Goal: Task Accomplishment & Management: Use online tool/utility

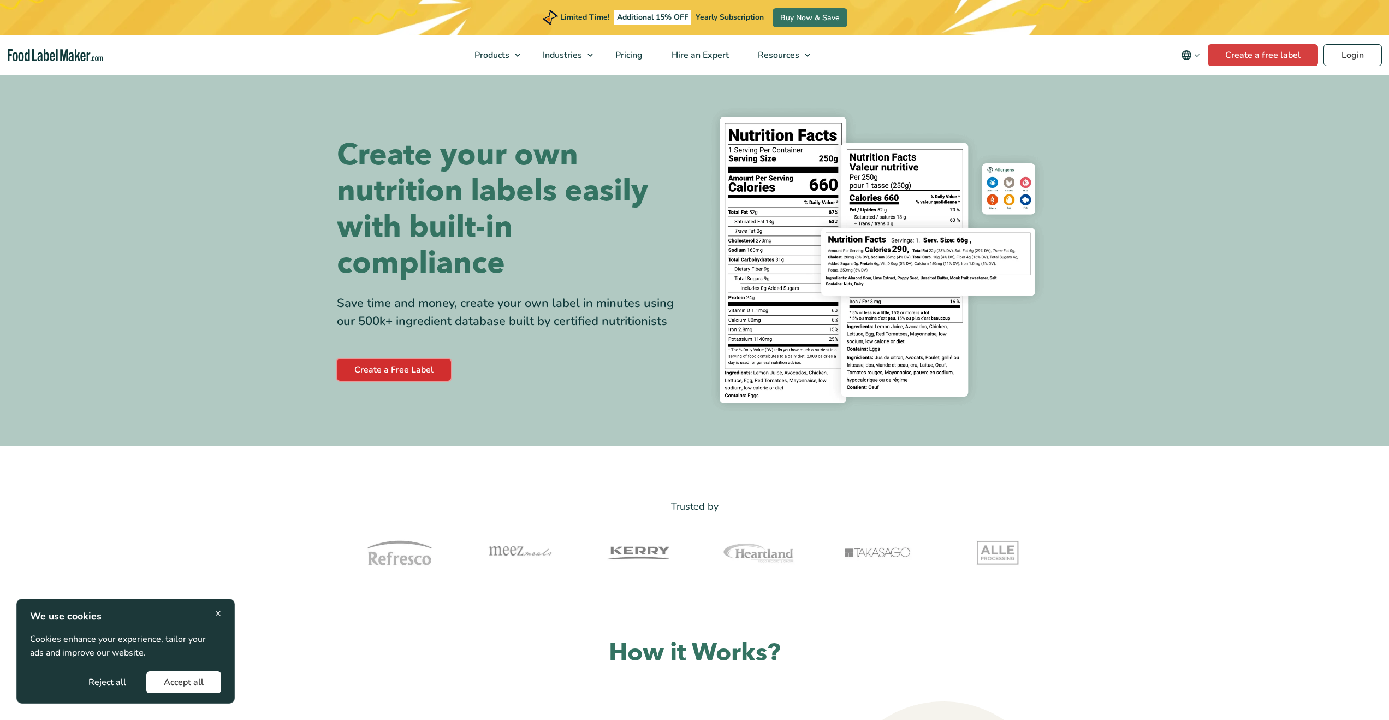
click at [414, 369] on link "Create a Free Label" at bounding box center [394, 370] width 114 height 22
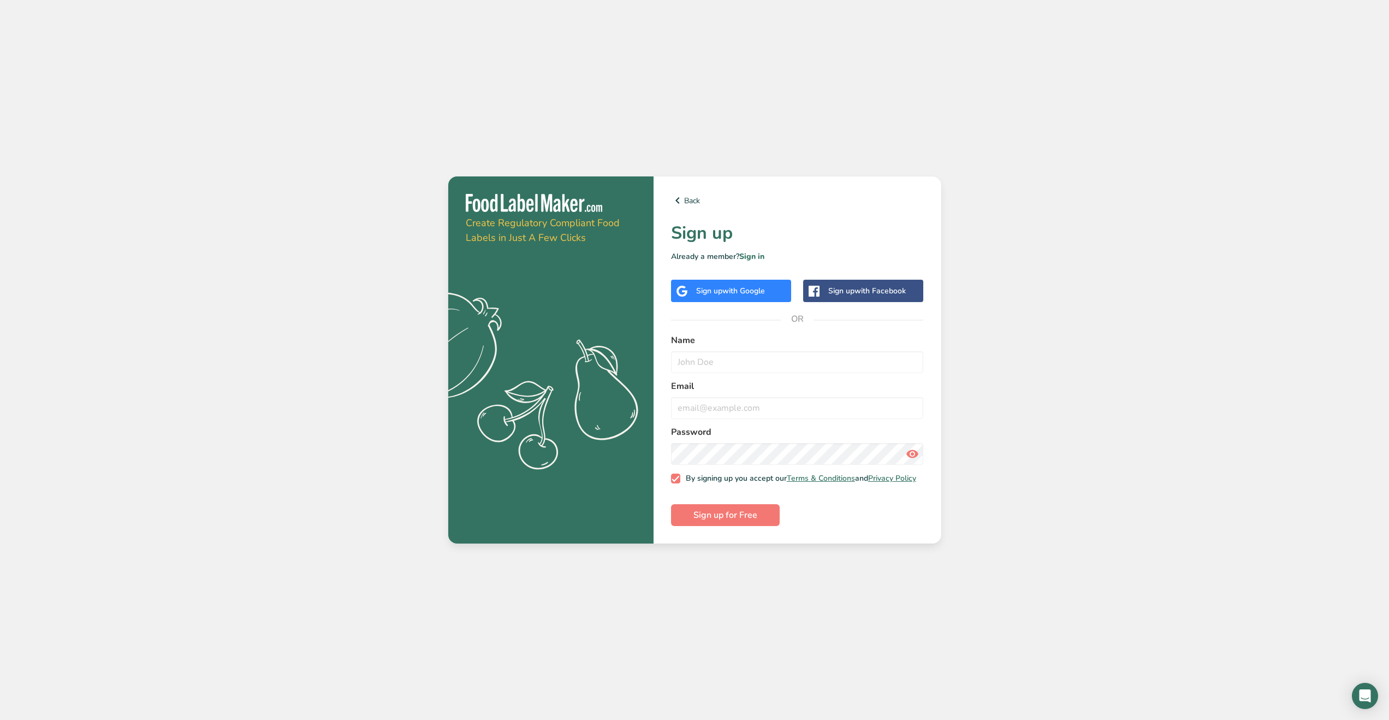
click at [734, 292] on span "with Google" at bounding box center [743, 291] width 43 height 10
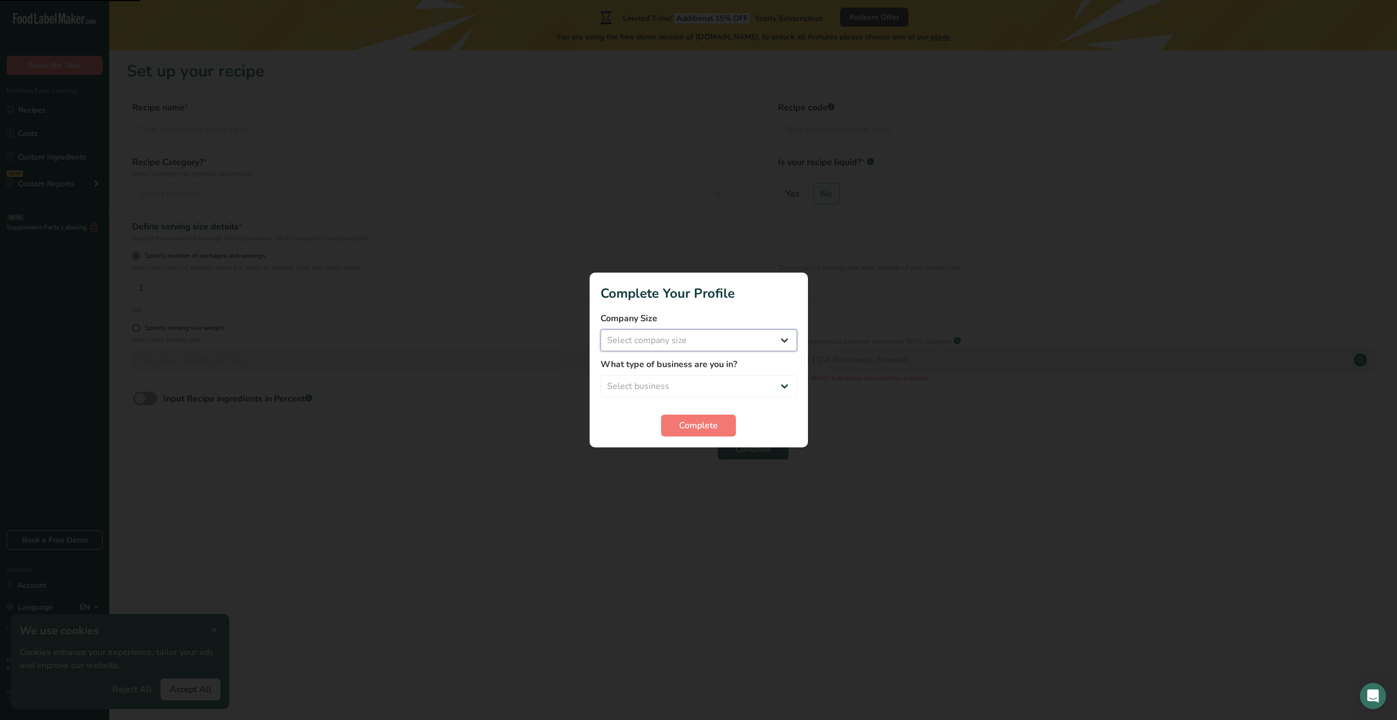
click at [692, 335] on select "Select company size Fewer than 10 Employees 10 to 50 Employees 51 to 500 Employ…" at bounding box center [699, 340] width 197 height 22
select select "1"
click at [601, 329] on select "Select company size Fewer than 10 Employees 10 to 50 Employees 51 to 500 Employ…" at bounding box center [699, 340] width 197 height 22
drag, startPoint x: 682, startPoint y: 378, endPoint x: 681, endPoint y: 389, distance: 10.9
click at [682, 378] on select "Select business Packaged Food Manufacturer Restaurant & Cafe Bakery Meal Plans …" at bounding box center [699, 386] width 197 height 22
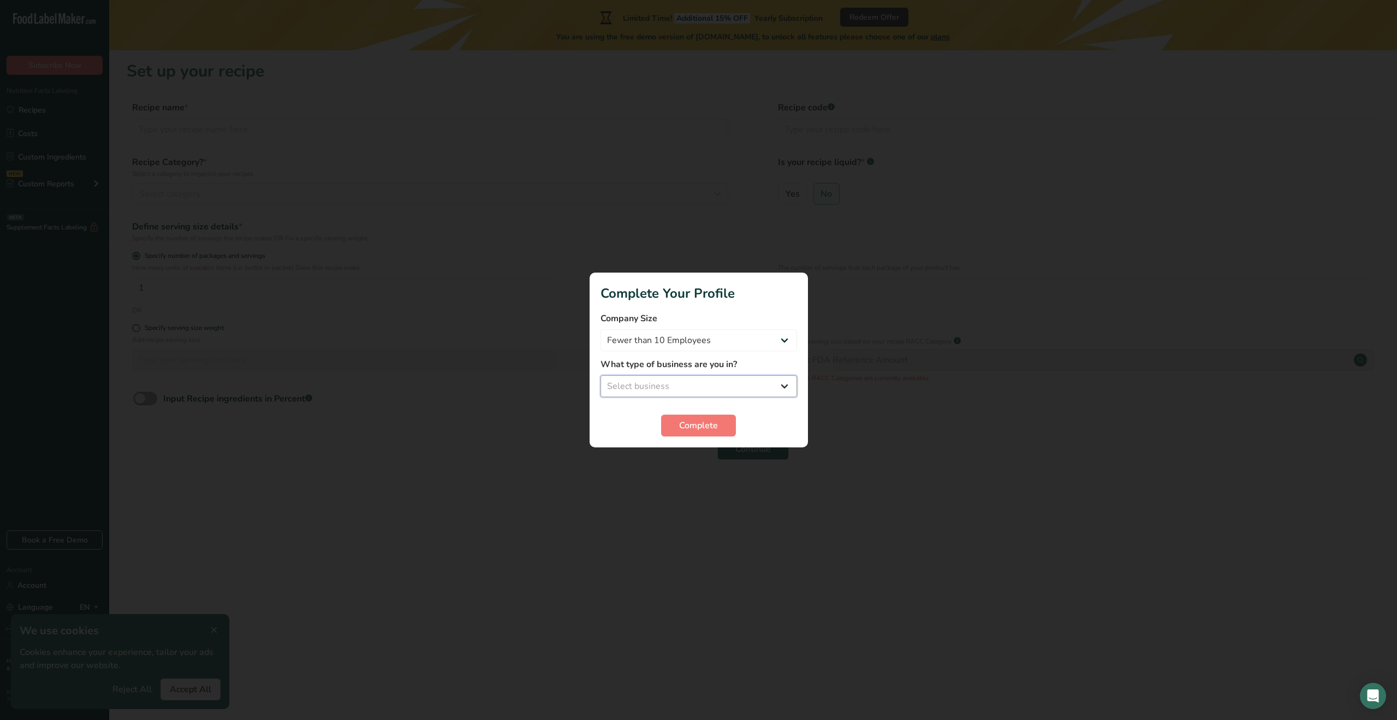
select select "8"
click at [601, 375] on select "Select business Packaged Food Manufacturer Restaurant & Cafe Bakery Meal Plans …" at bounding box center [699, 386] width 197 height 22
click at [701, 424] on span "Complete" at bounding box center [698, 425] width 39 height 13
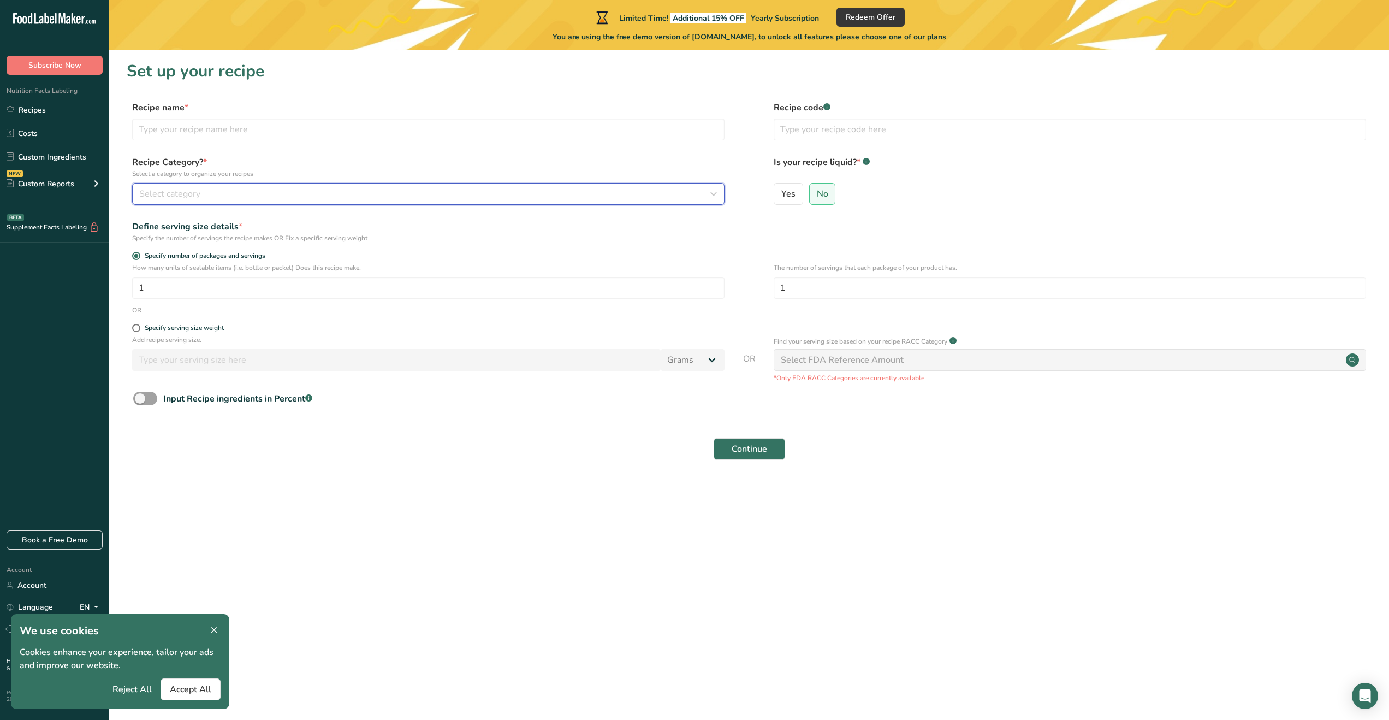
click at [232, 192] on div "Select category" at bounding box center [425, 193] width 572 height 13
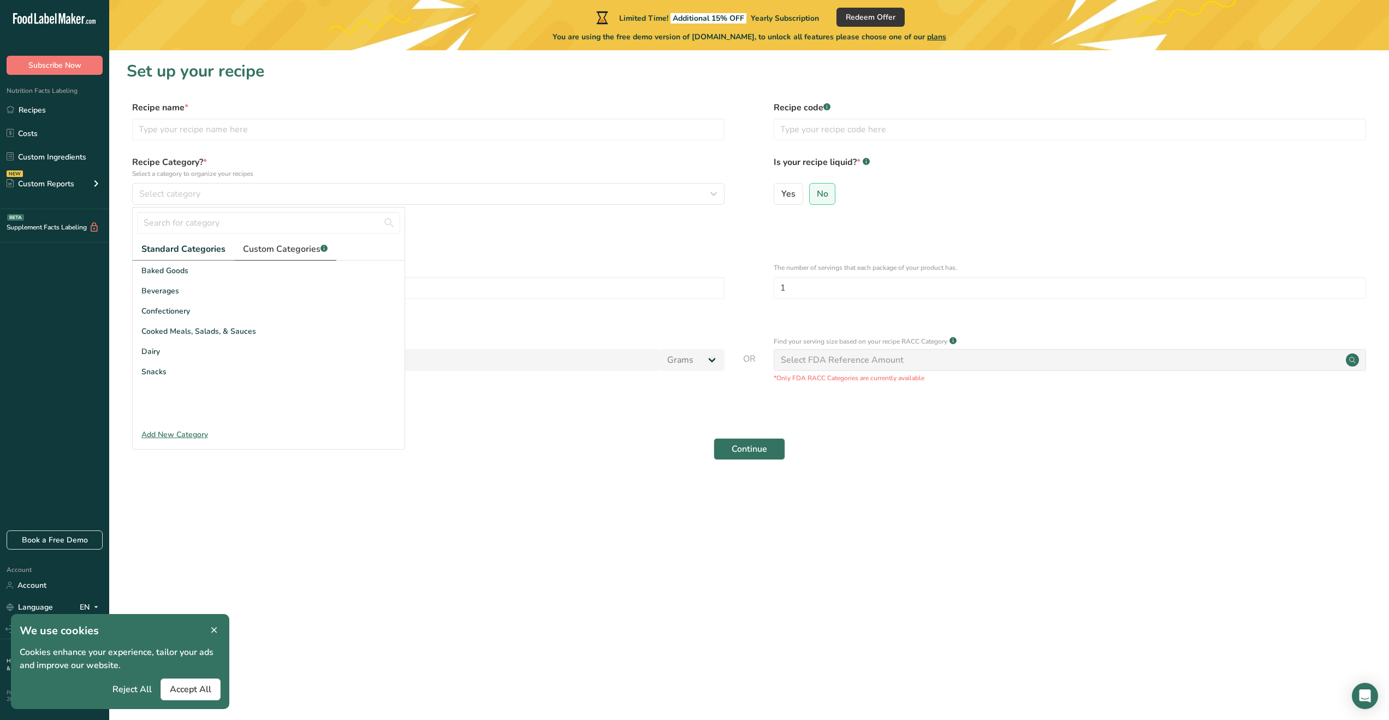
click at [277, 243] on span "Custom Categories .a-a{fill:#347362;}.b-a{fill:#fff;}" at bounding box center [285, 248] width 85 height 13
click at [190, 250] on span "Standard Categories" at bounding box center [182, 248] width 83 height 13
click at [179, 436] on div "Add New Category" at bounding box center [269, 434] width 272 height 11
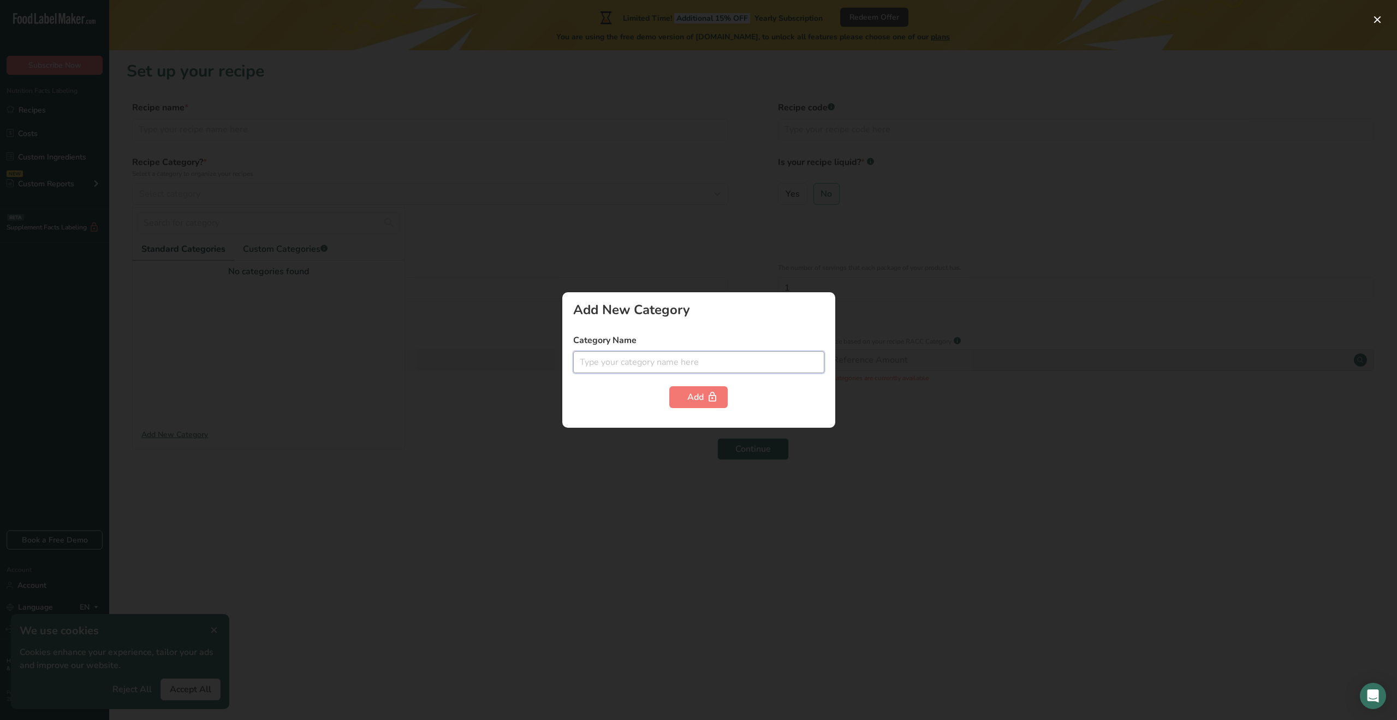
click at [622, 369] on input "text" at bounding box center [698, 362] width 251 height 22
type input "Drink"
click at [706, 398] on div "Add" at bounding box center [698, 396] width 22 height 13
drag, startPoint x: 411, startPoint y: 385, endPoint x: 423, endPoint y: 379, distance: 13.2
click at [414, 383] on div at bounding box center [698, 360] width 1397 height 720
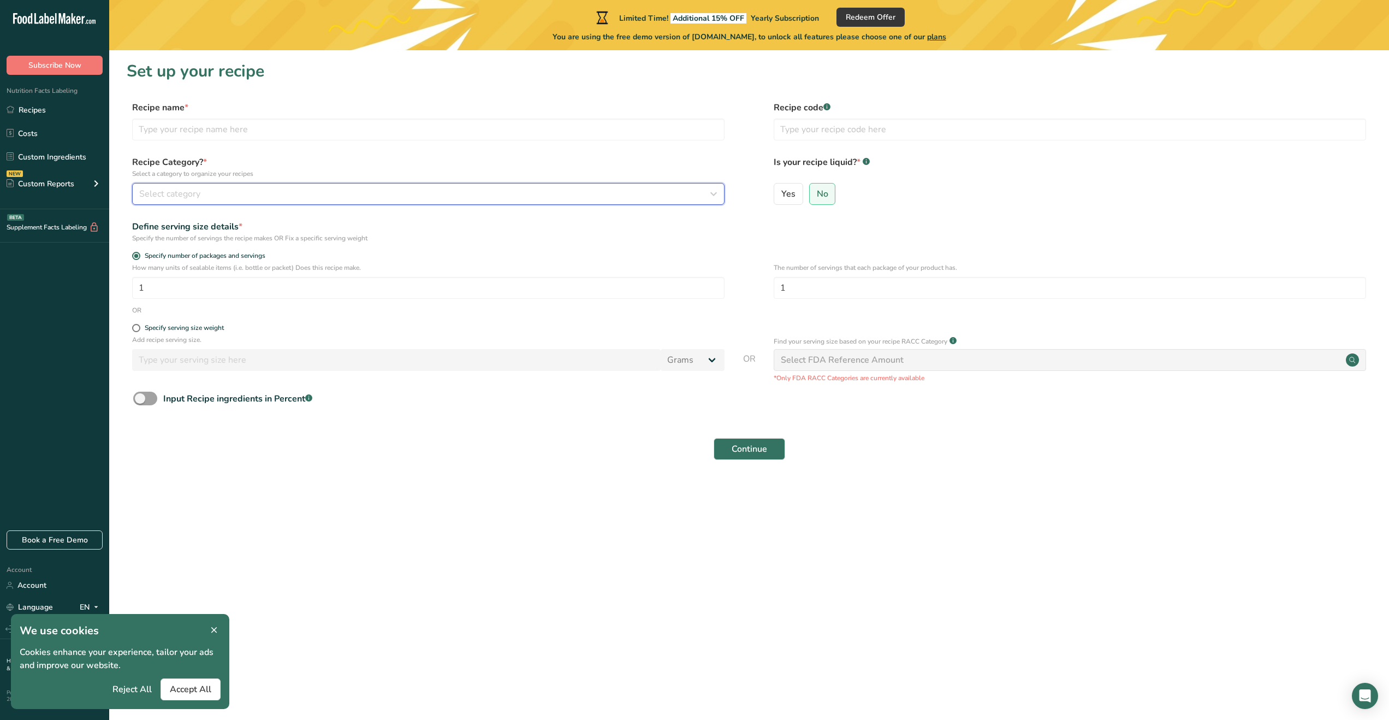
click at [163, 192] on span "Select category" at bounding box center [169, 193] width 61 height 13
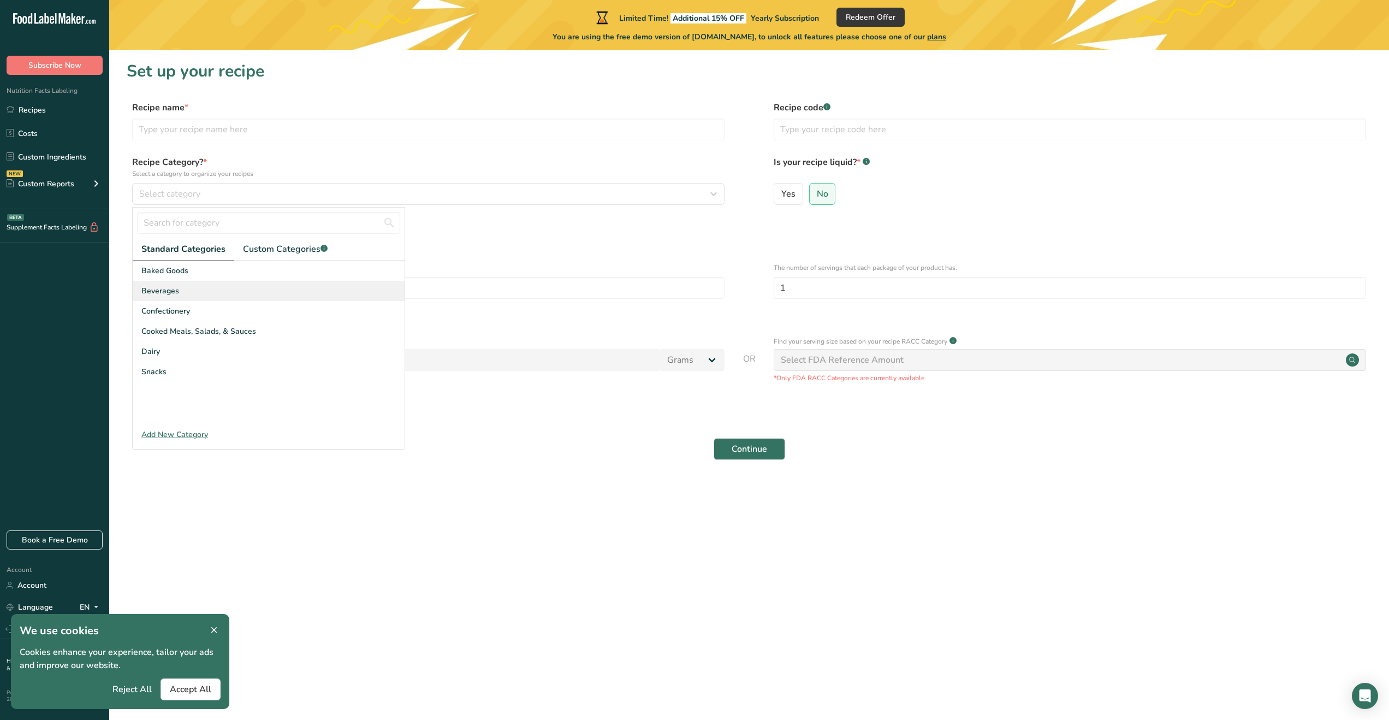
click at [181, 293] on div "Beverages" at bounding box center [269, 291] width 272 height 20
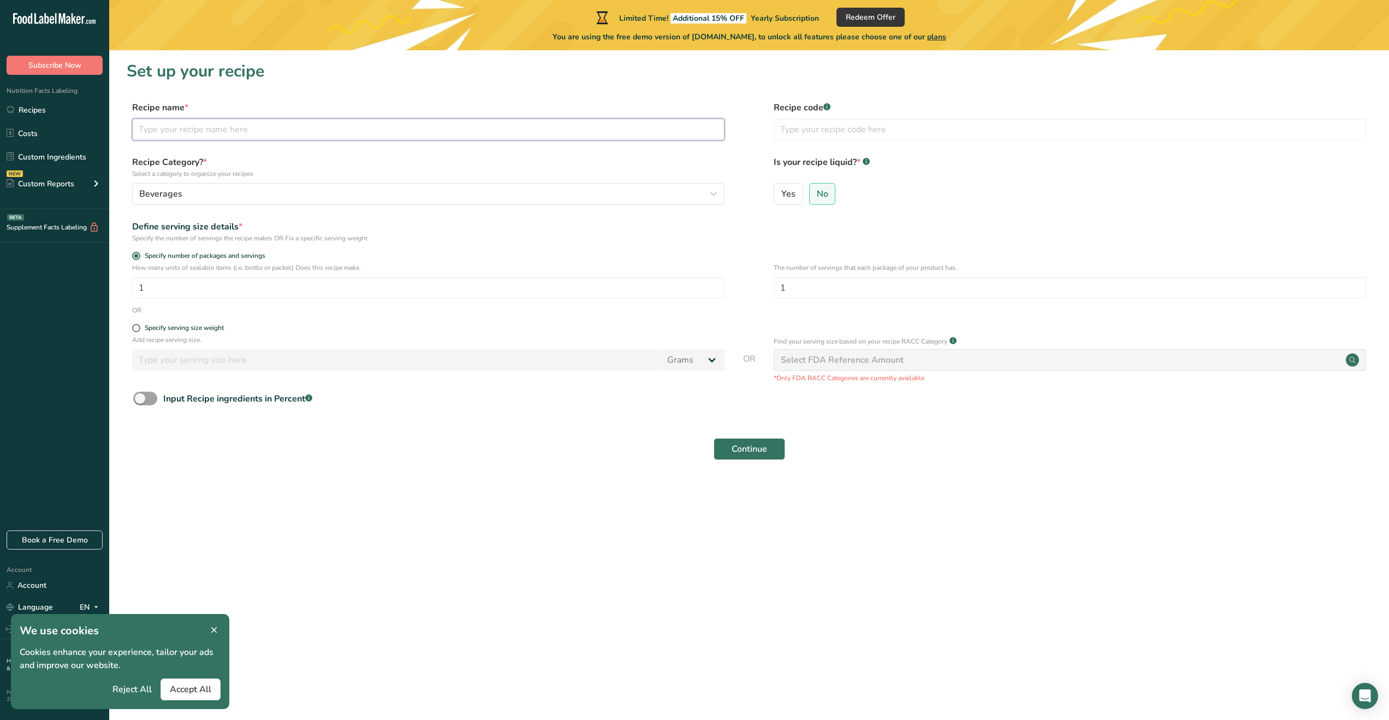
click at [197, 126] on input "text" at bounding box center [428, 129] width 592 height 22
click at [831, 116] on div "Recipe code .a-a{fill:#347362;}.b-a{fill:#fff;}" at bounding box center [1070, 124] width 592 height 46
click at [835, 120] on input "text" at bounding box center [1070, 129] width 592 height 22
click at [791, 198] on span "Yes" at bounding box center [788, 193] width 14 height 11
click at [781, 197] on input "Yes" at bounding box center [777, 193] width 7 height 7
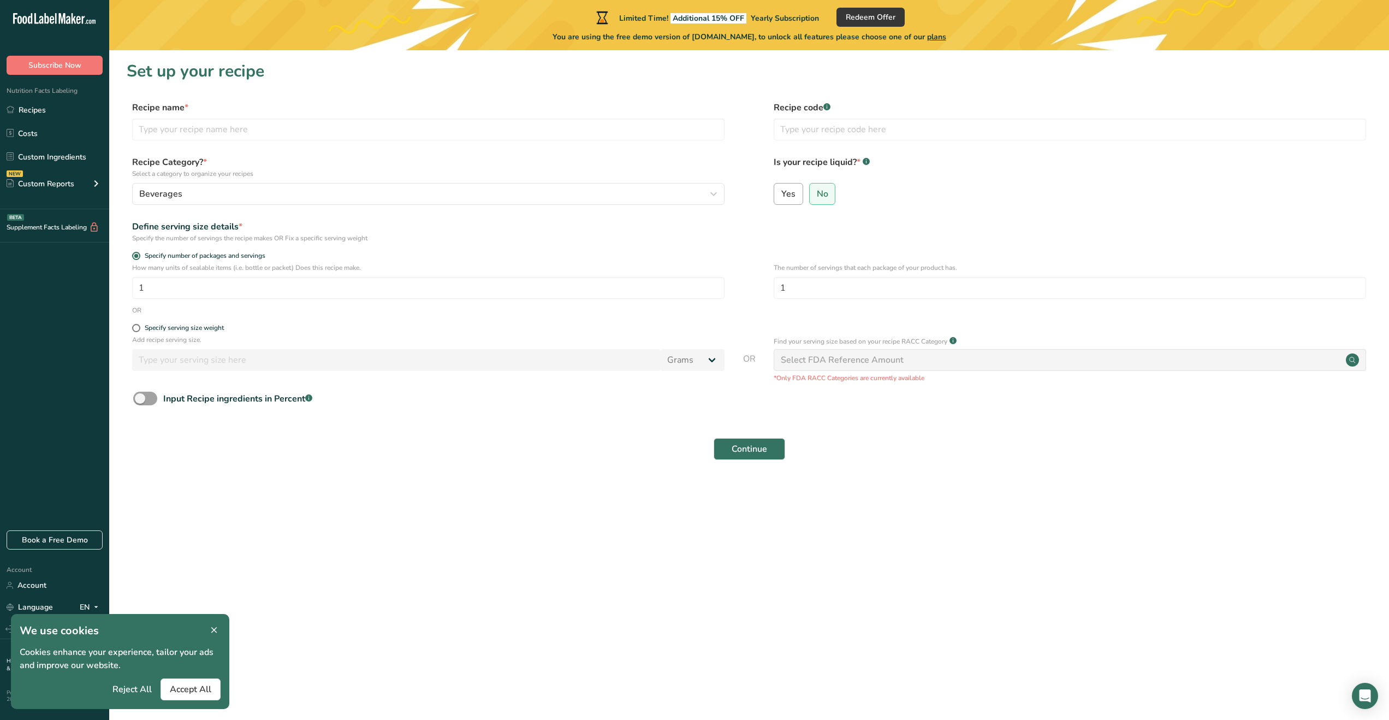
radio input "true"
radio input "false"
select select "22"
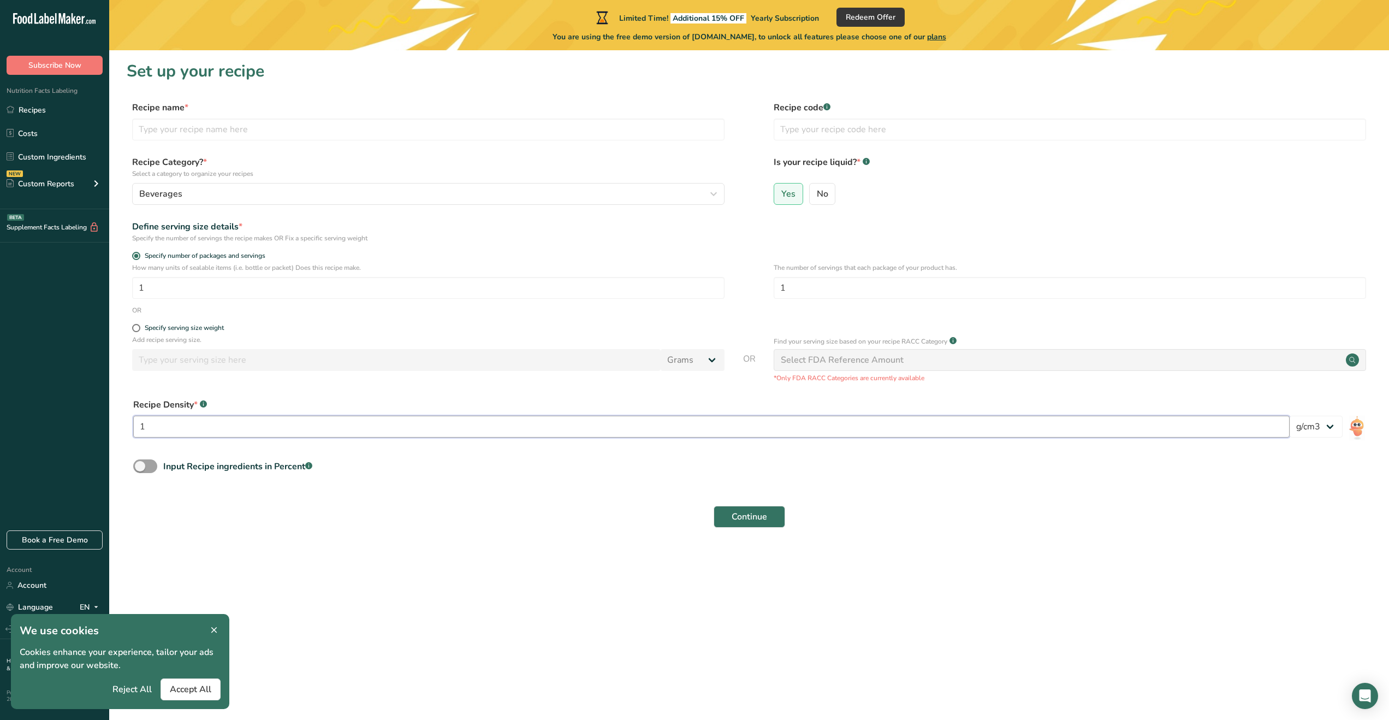
click at [330, 431] on input "1" at bounding box center [711, 427] width 1156 height 22
click at [146, 460] on span at bounding box center [145, 466] width 24 height 14
click at [140, 462] on input "Input Recipe ingredients in Percent .a-a{fill:#347362;}.b-a{fill:#fff;}" at bounding box center [136, 465] width 7 height 7
click at [150, 464] on span at bounding box center [145, 466] width 24 height 14
click at [140, 464] on input "Input Recipe ingredients in Percent .a-a{fill:#347362;}.b-a{fill:#fff;}" at bounding box center [136, 465] width 7 height 7
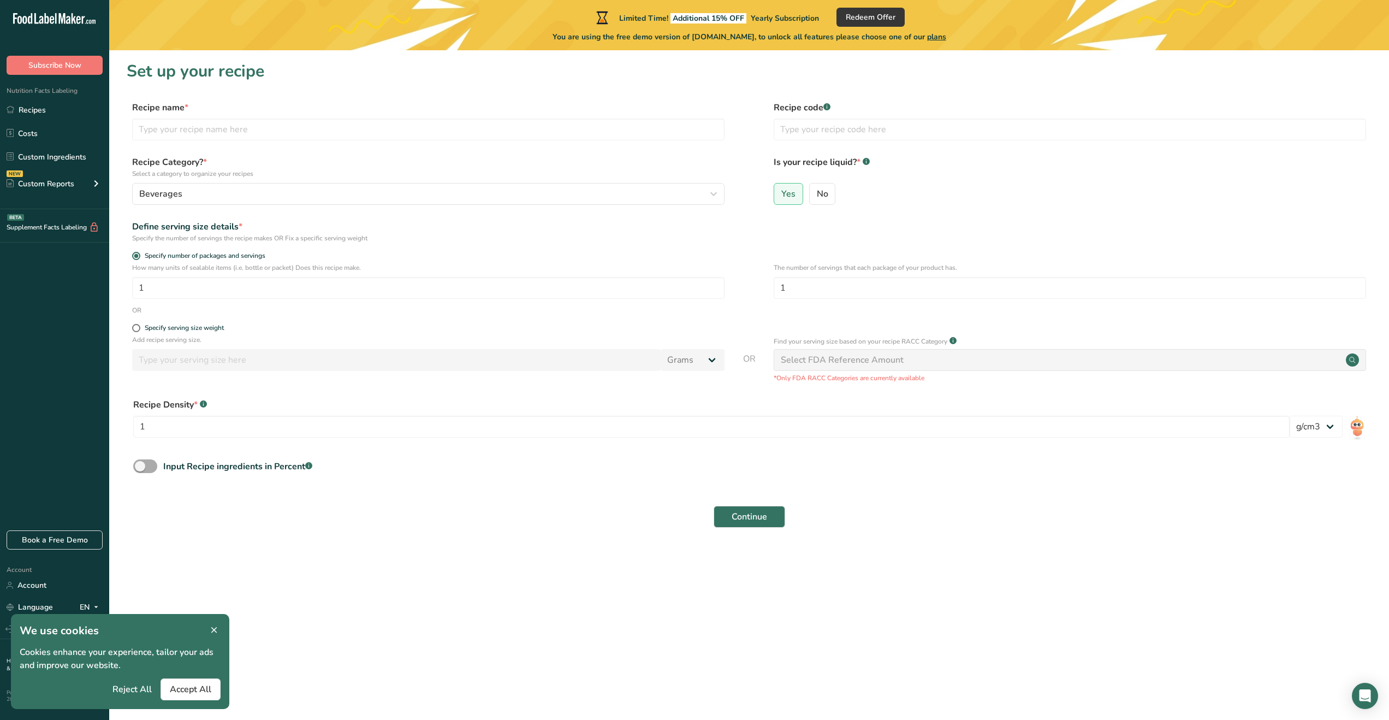
click at [150, 464] on span at bounding box center [145, 466] width 24 height 14
click at [140, 464] on input "Input Recipe ingredients in Percent .a-a{fill:#347362;}.b-a{fill:#fff;}" at bounding box center [136, 465] width 7 height 7
click at [150, 465] on span at bounding box center [145, 466] width 24 height 14
click at [140, 465] on input "Input Recipe ingredients in Percent .a-a{fill:#347362;}.b-a{fill:#fff;}" at bounding box center [136, 465] width 7 height 7
checkbox input "false"
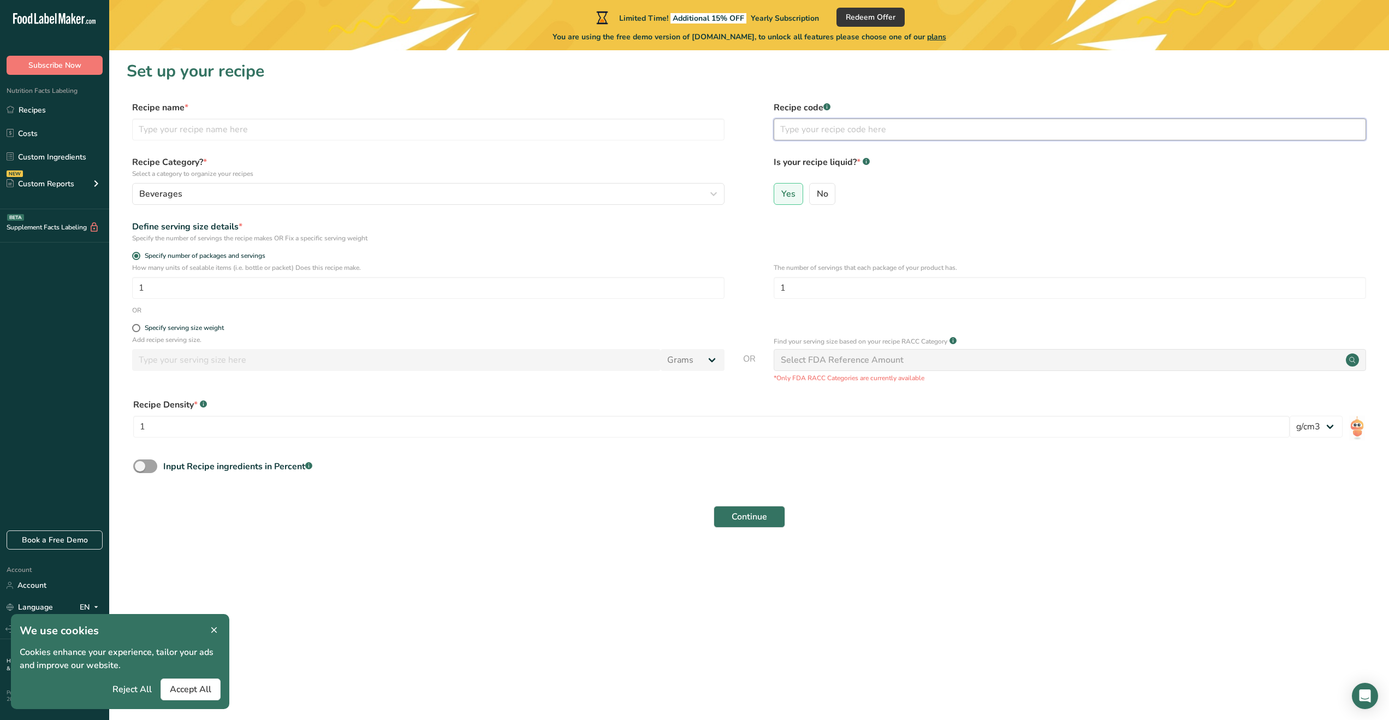
click at [821, 135] on input "text" at bounding box center [1070, 129] width 592 height 22
click at [757, 502] on div "Continue" at bounding box center [749, 516] width 1245 height 35
click at [756, 517] on span "Continue" at bounding box center [749, 516] width 35 height 13
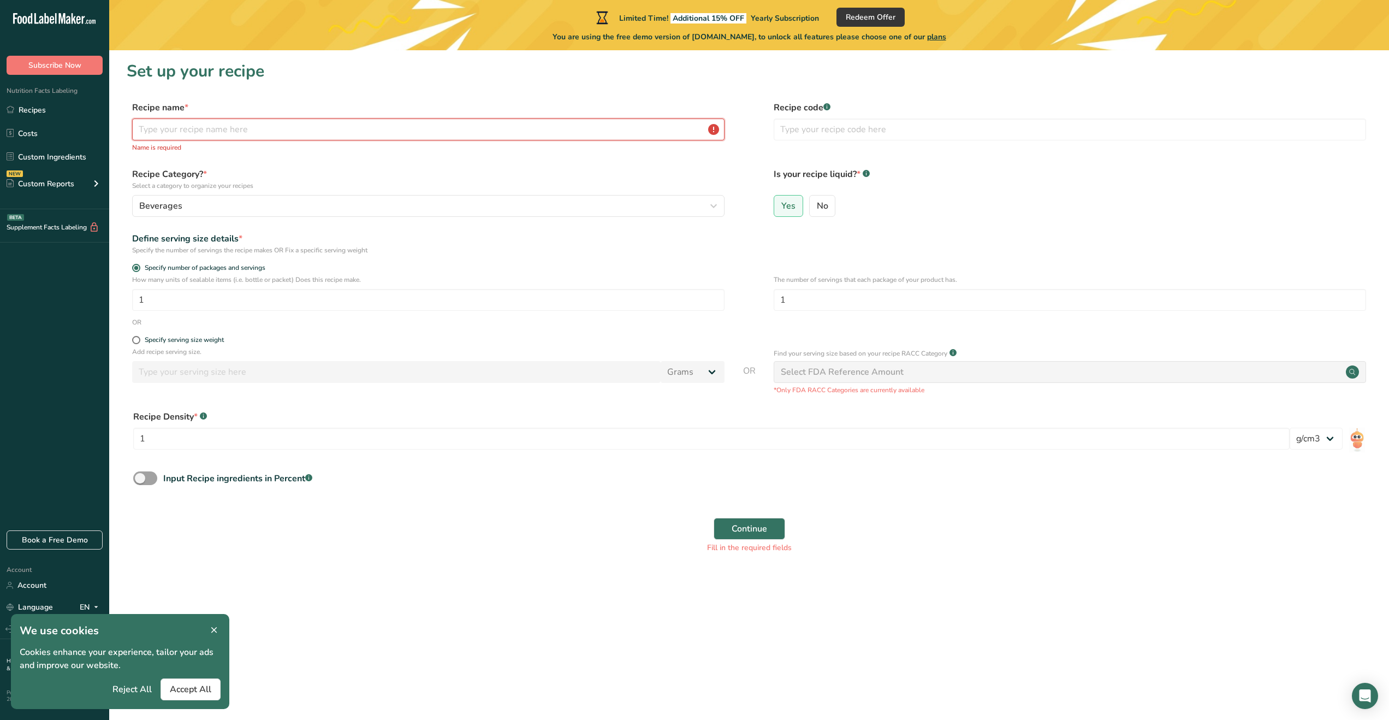
drag, startPoint x: 209, startPoint y: 138, endPoint x: 209, endPoint y: 132, distance: 6.0
click at [209, 133] on input "text" at bounding box center [428, 129] width 592 height 22
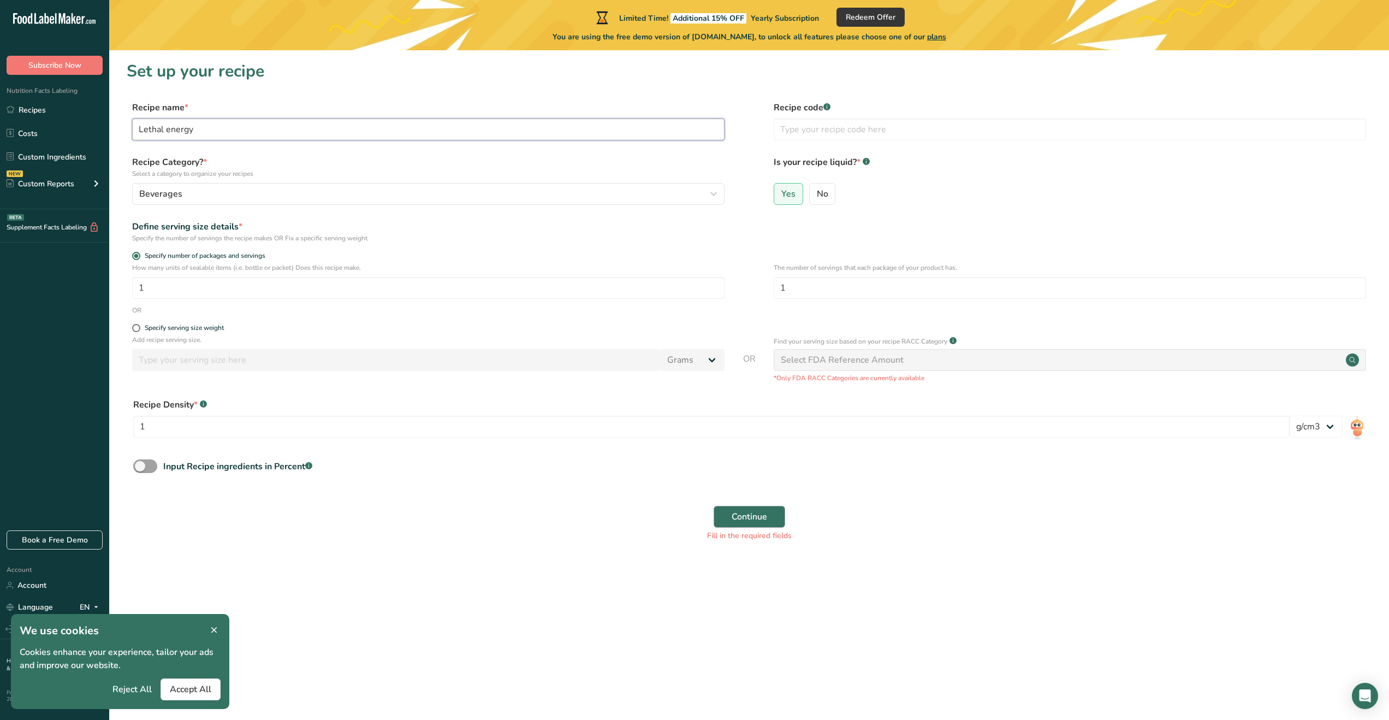
type input "Lethal energy"
click at [736, 511] on span "Continue" at bounding box center [749, 516] width 35 height 13
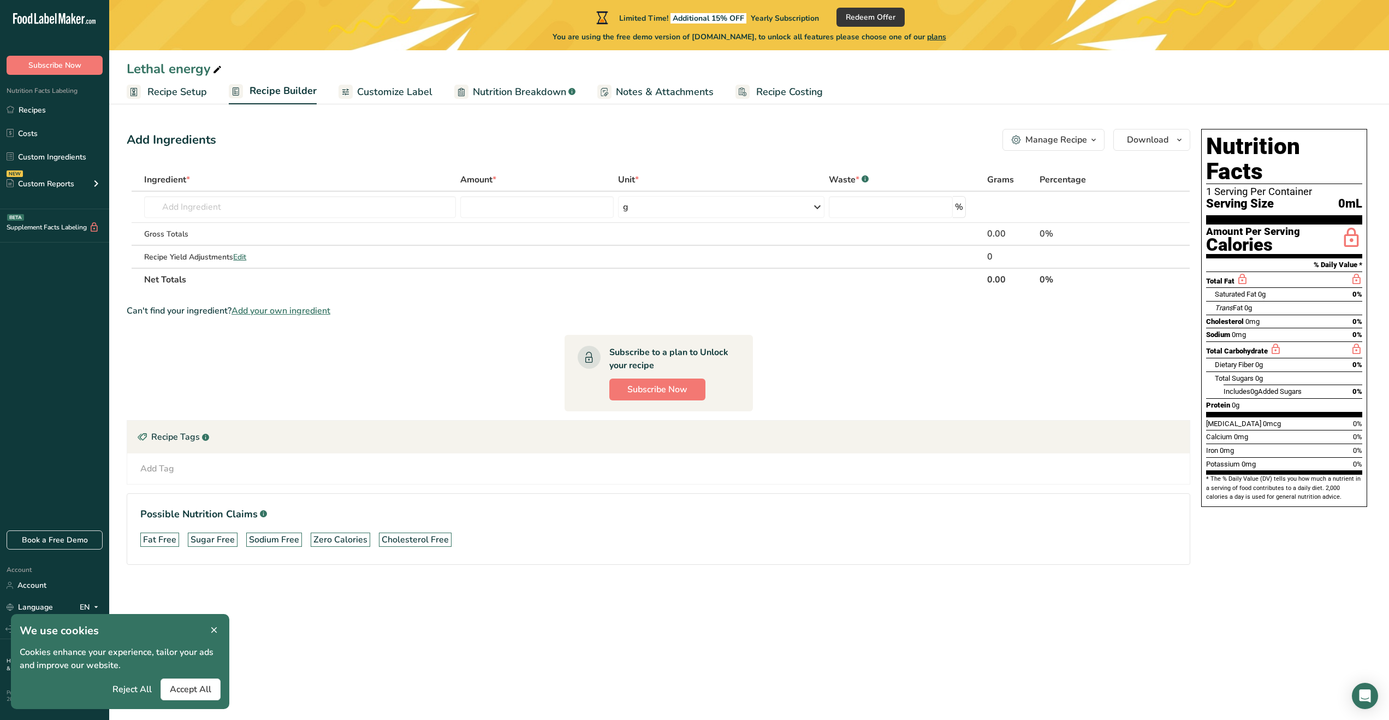
click at [494, 82] on link "Nutrition Breakdown .a-a{fill:#347362;}.b-a{fill:#fff;}" at bounding box center [514, 92] width 121 height 25
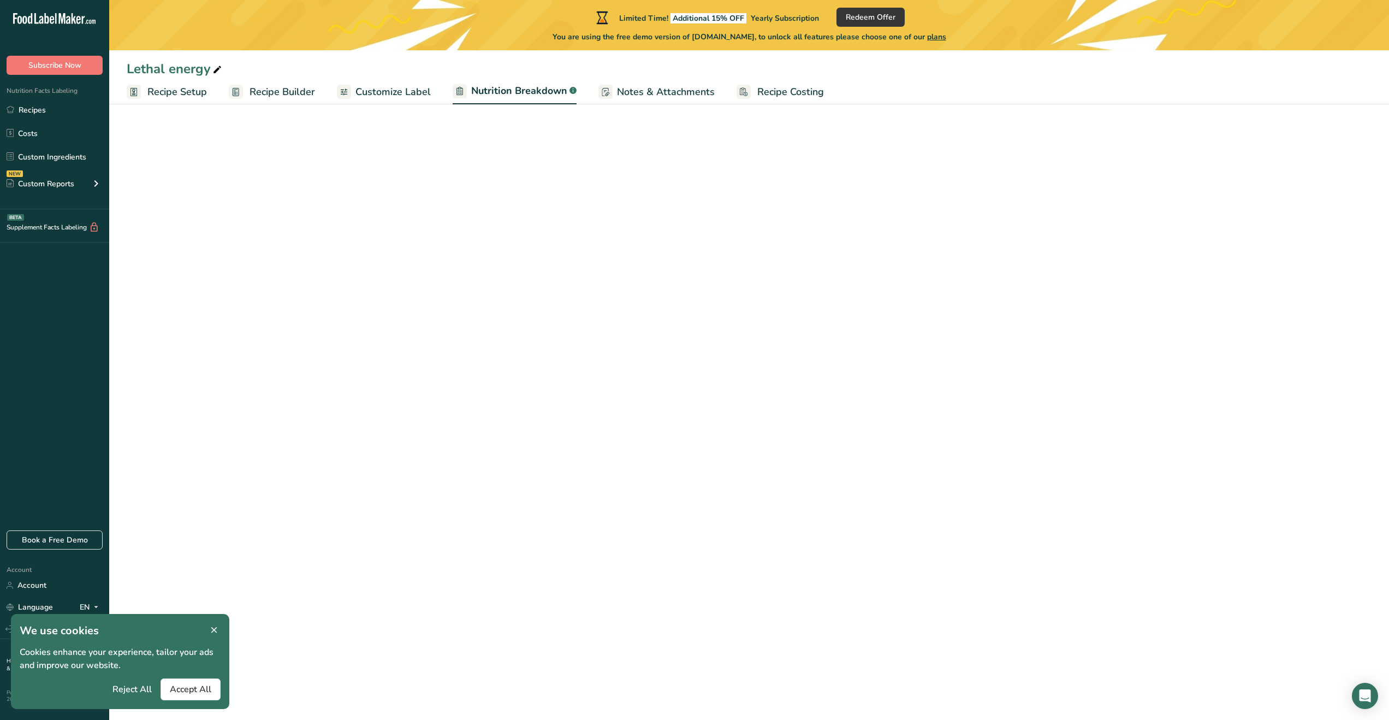
click at [503, 92] on span "Nutrition Breakdown" at bounding box center [519, 91] width 96 height 15
select select "Calories"
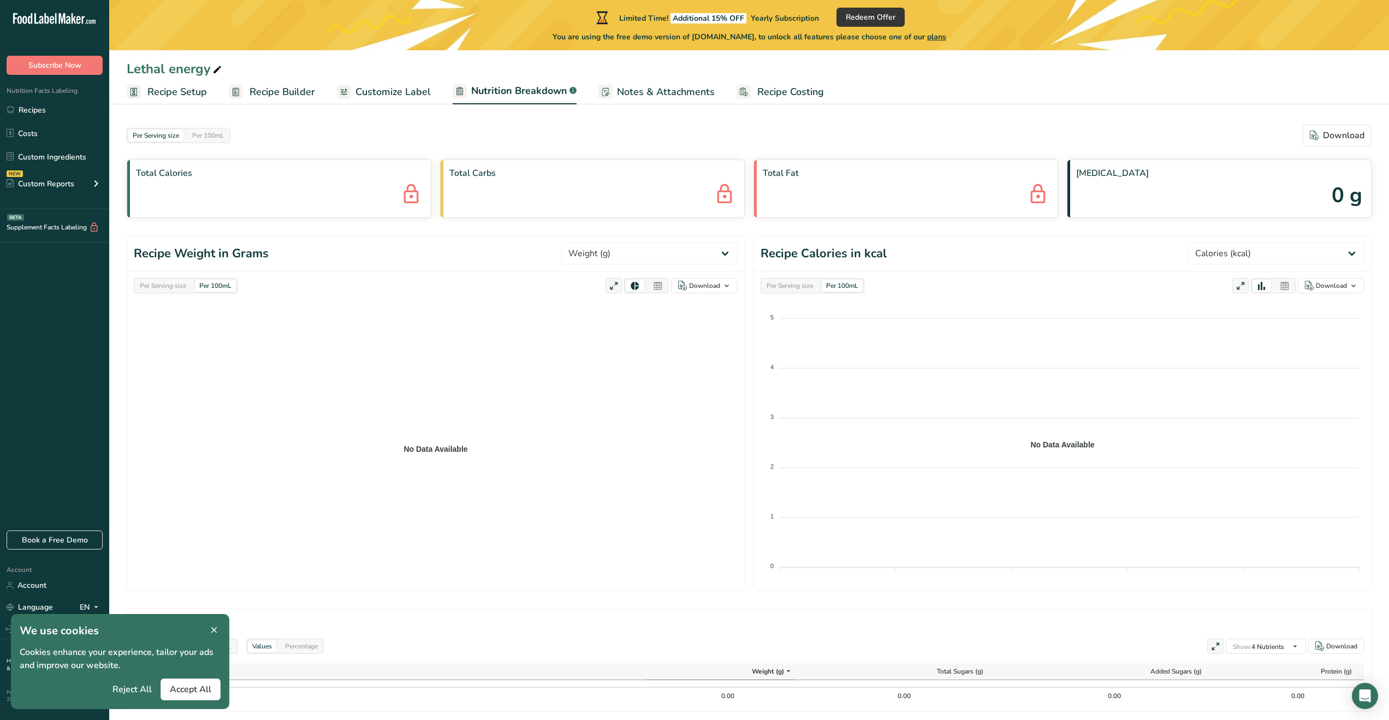
click at [633, 91] on span "Notes & Attachments" at bounding box center [666, 92] width 98 height 15
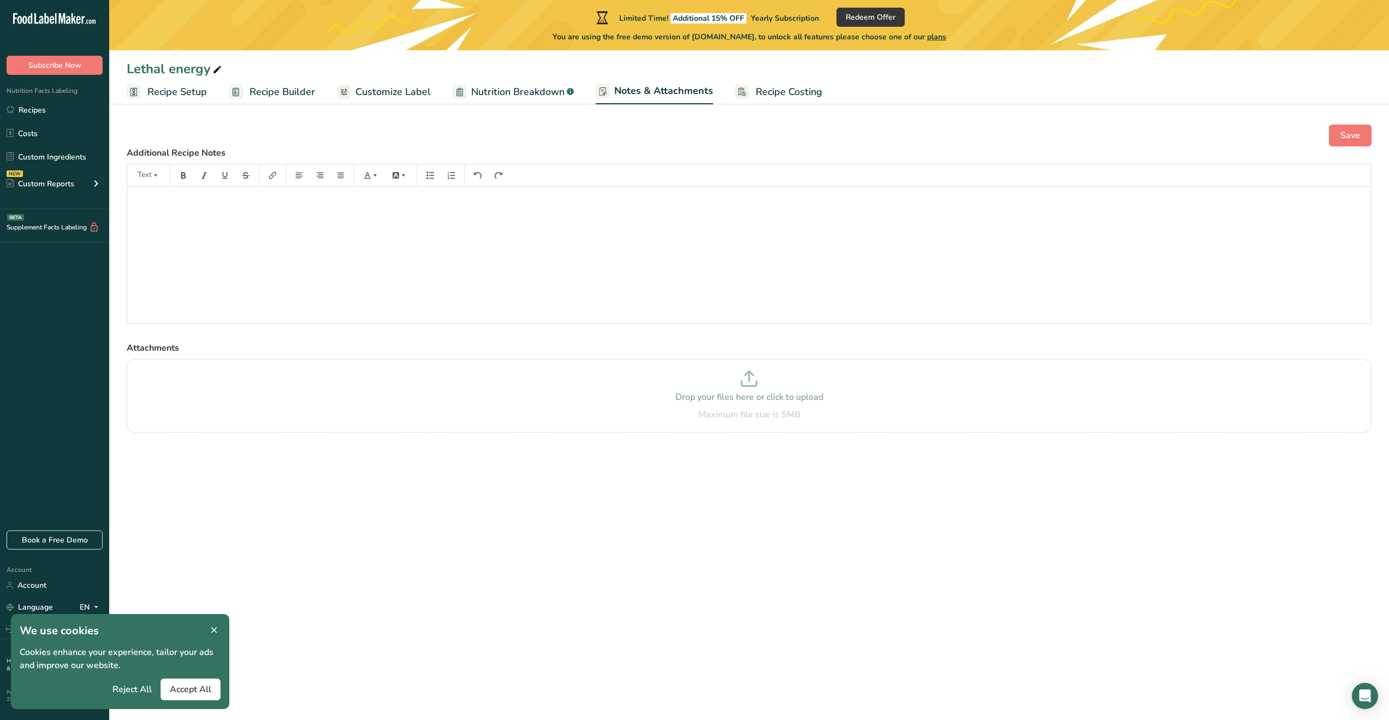
click at [397, 93] on span "Customize Label" at bounding box center [392, 92] width 75 height 15
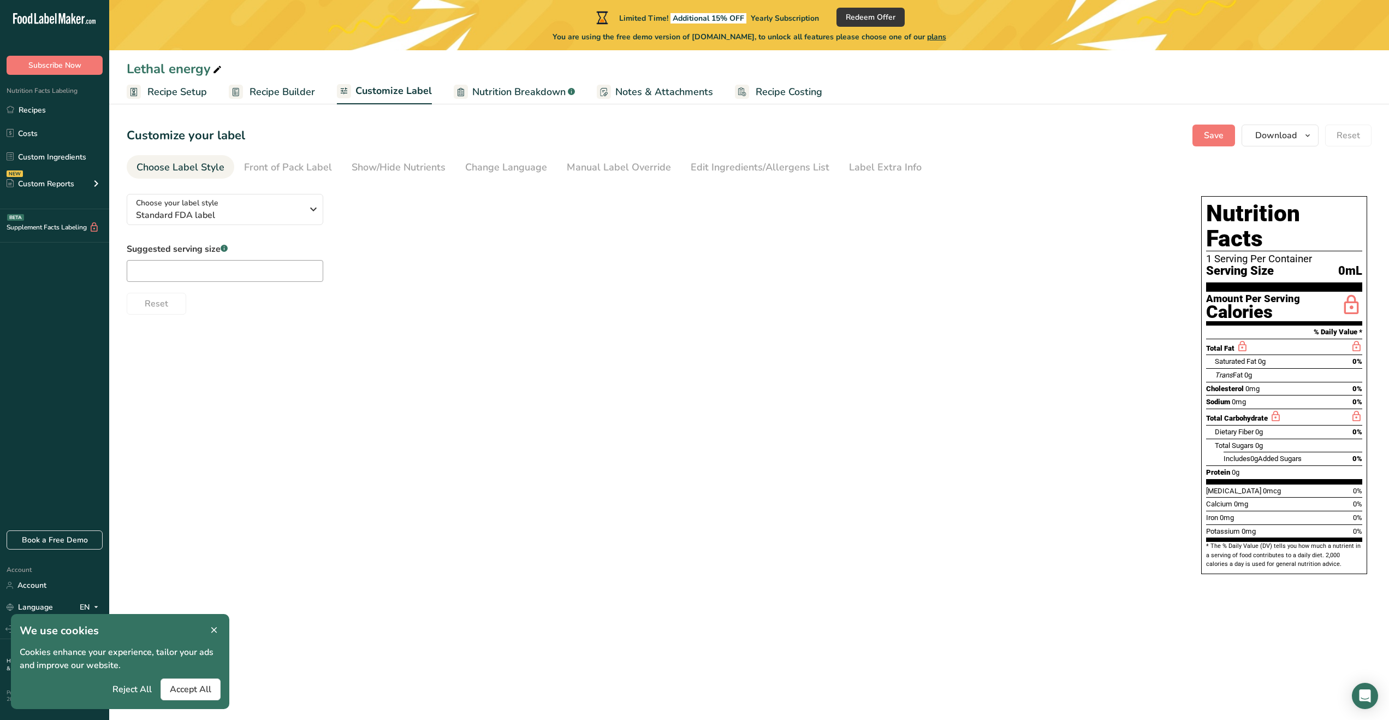
click at [284, 95] on span "Recipe Builder" at bounding box center [283, 92] width 66 height 15
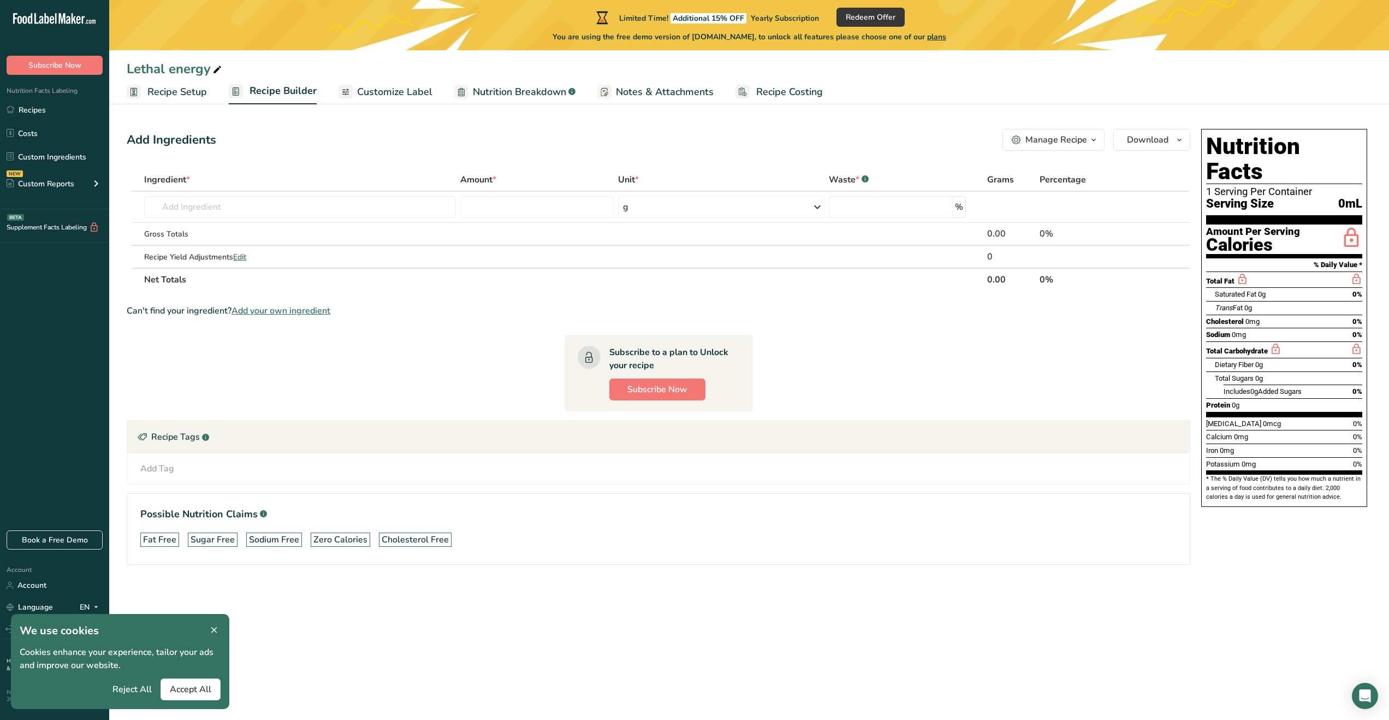
click at [192, 95] on span "Recipe Setup" at bounding box center [177, 92] width 60 height 15
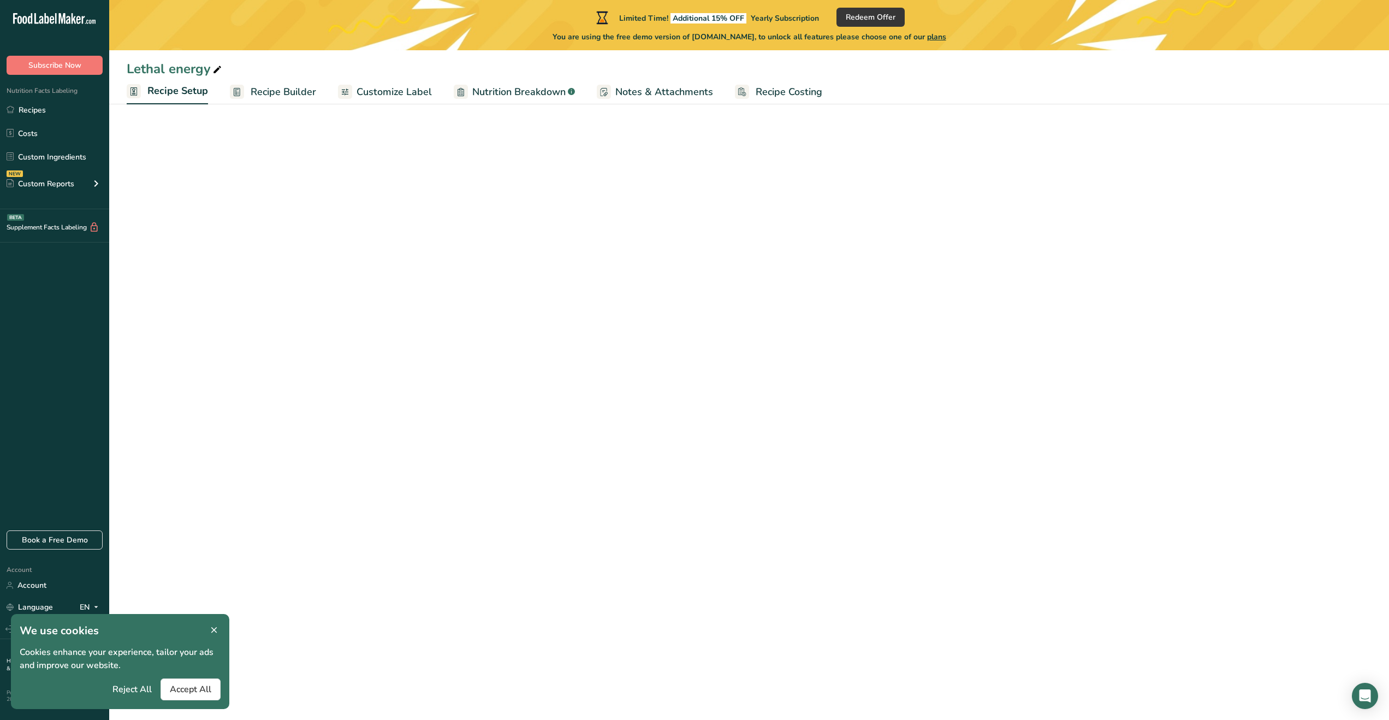
select select "22"
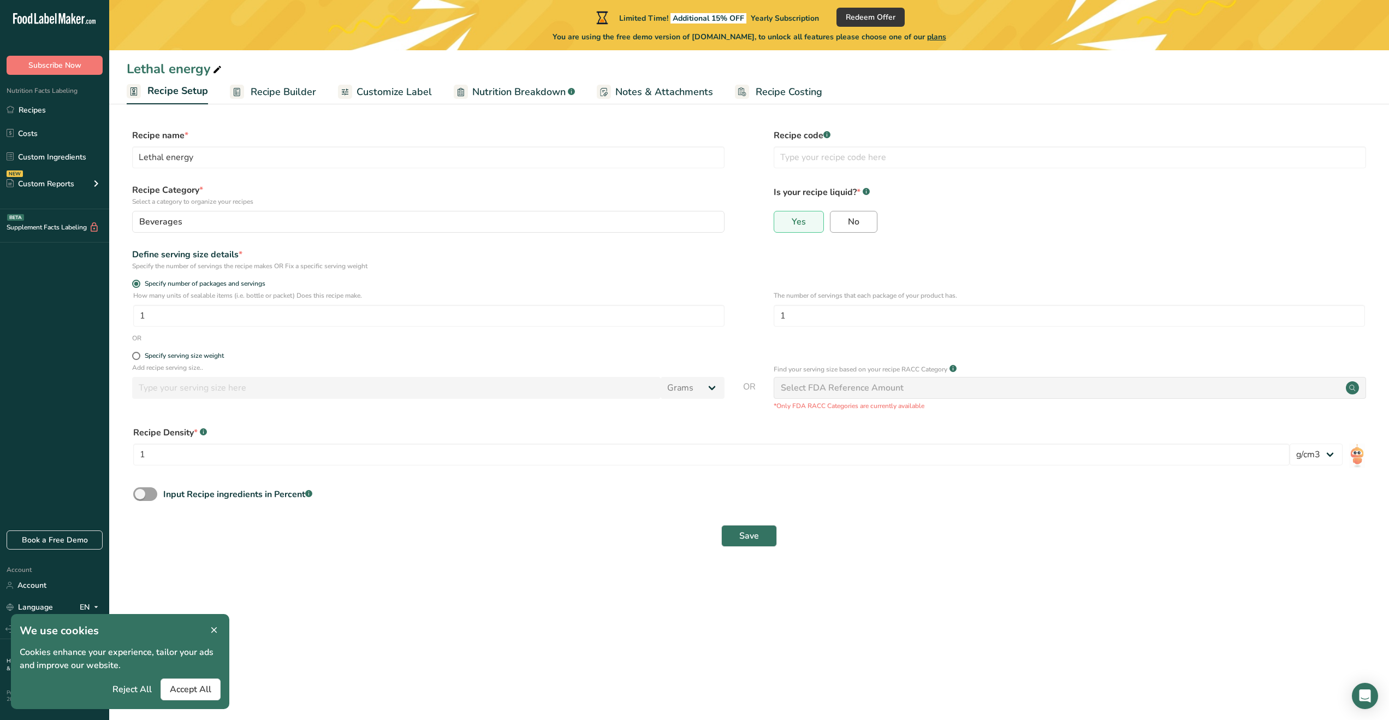
click at [852, 215] on label "No" at bounding box center [854, 222] width 48 height 22
click at [838, 218] on input "No" at bounding box center [833, 221] width 7 height 7
radio input "true"
radio input "false"
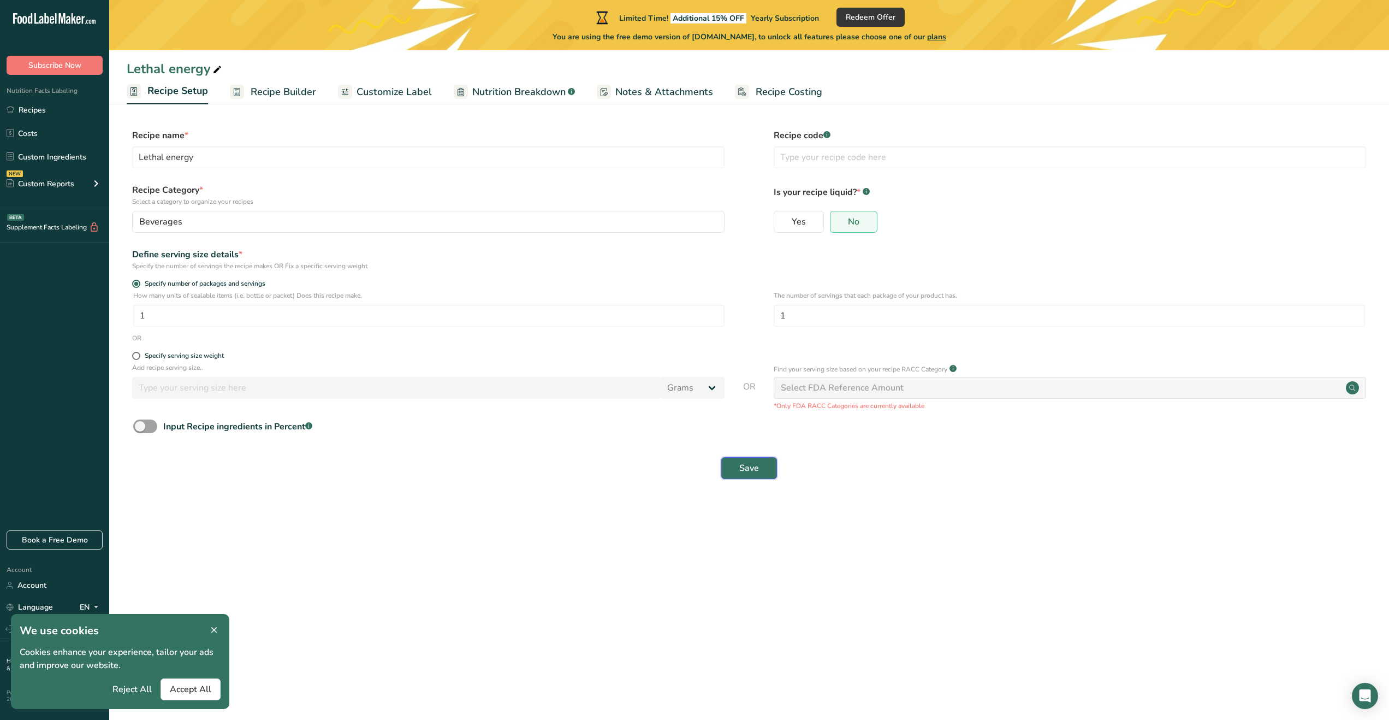
click at [756, 465] on span "Save" at bounding box center [749, 467] width 20 height 13
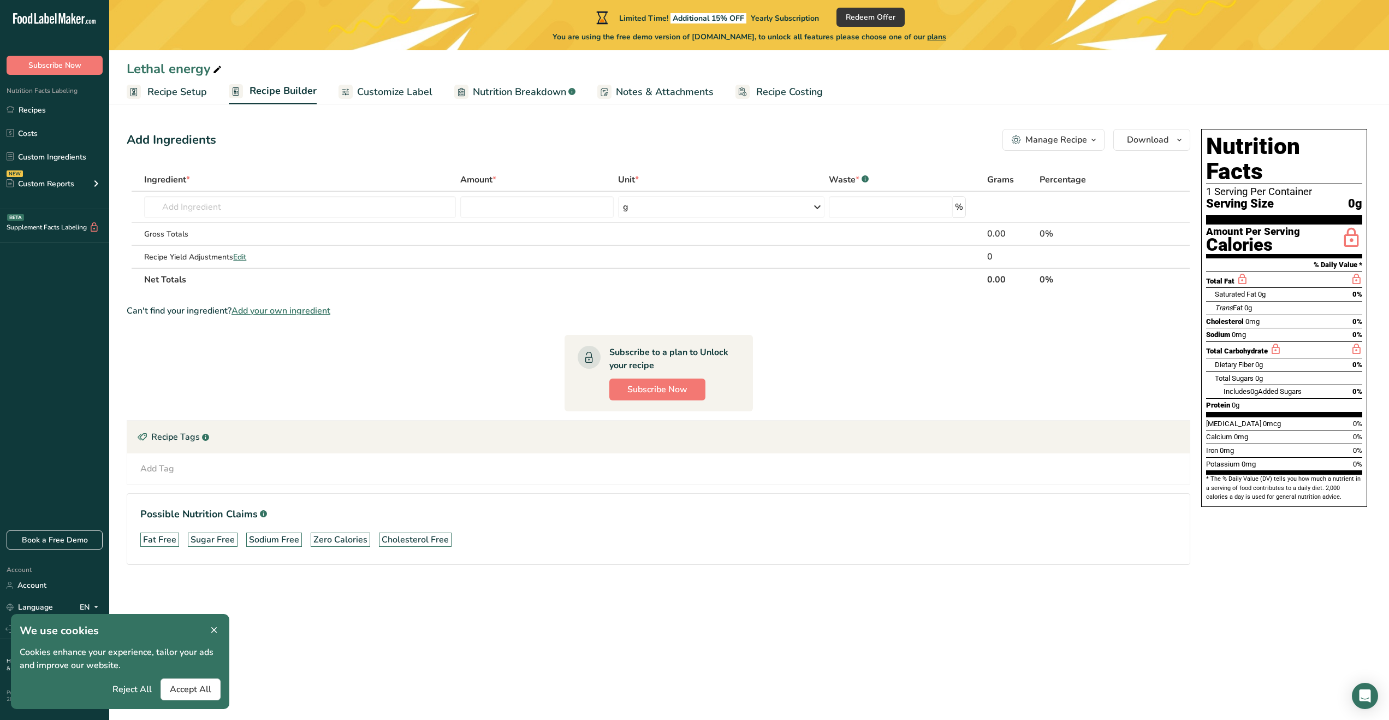
click at [191, 88] on span "Recipe Setup" at bounding box center [177, 92] width 60 height 15
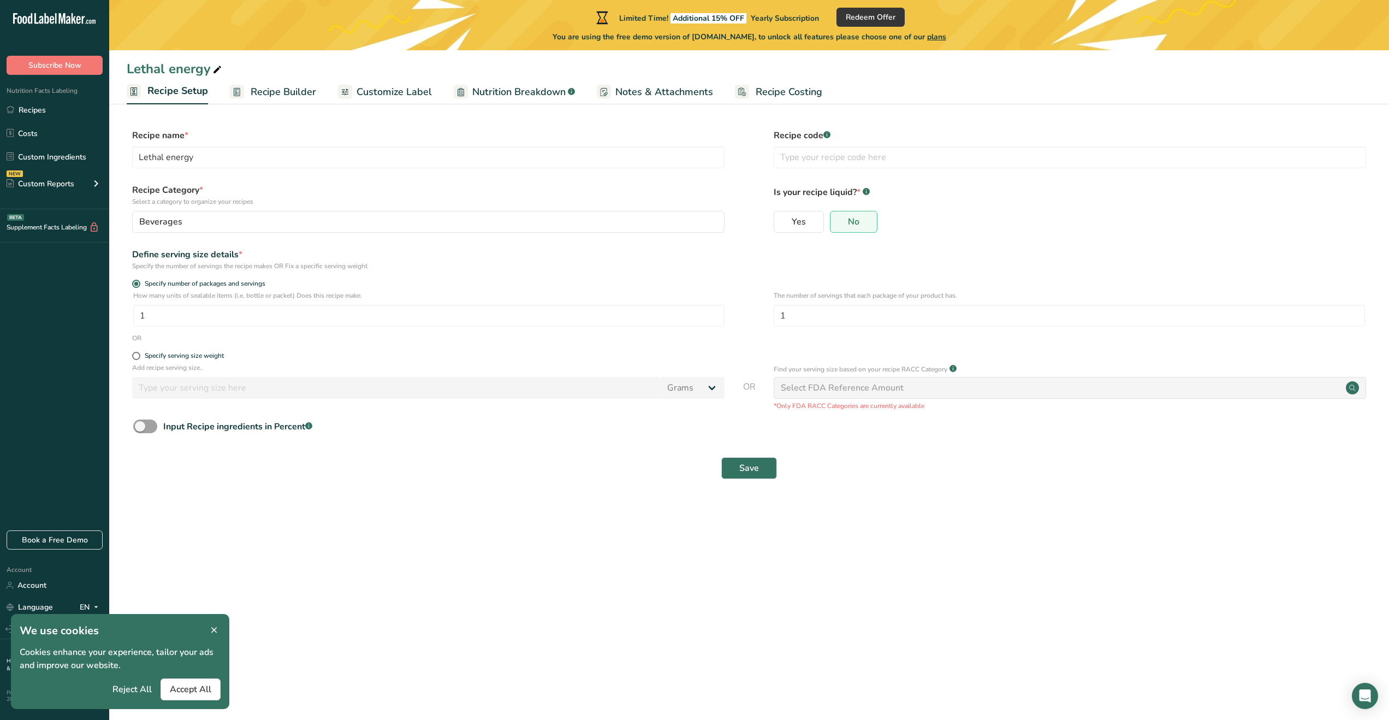
click at [273, 94] on span "Recipe Builder" at bounding box center [284, 92] width 66 height 15
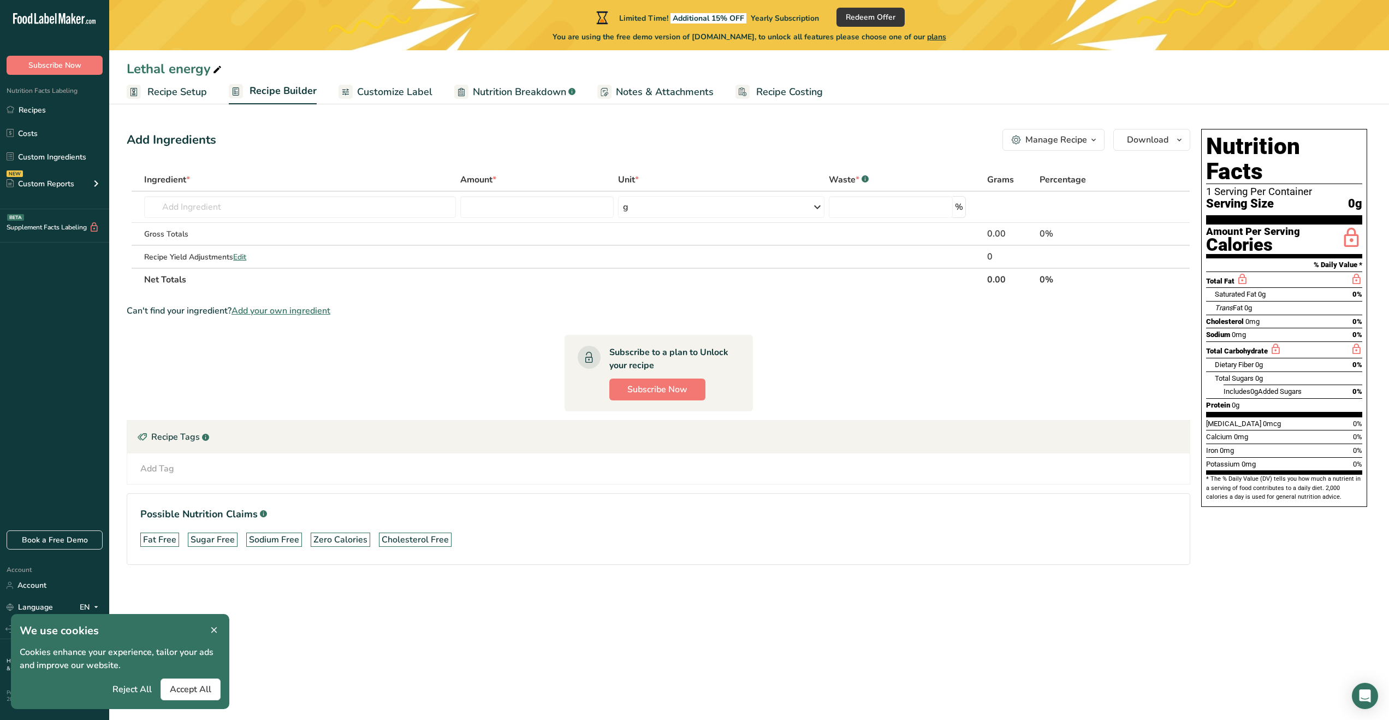
click at [393, 89] on span "Customize Label" at bounding box center [394, 92] width 75 height 15
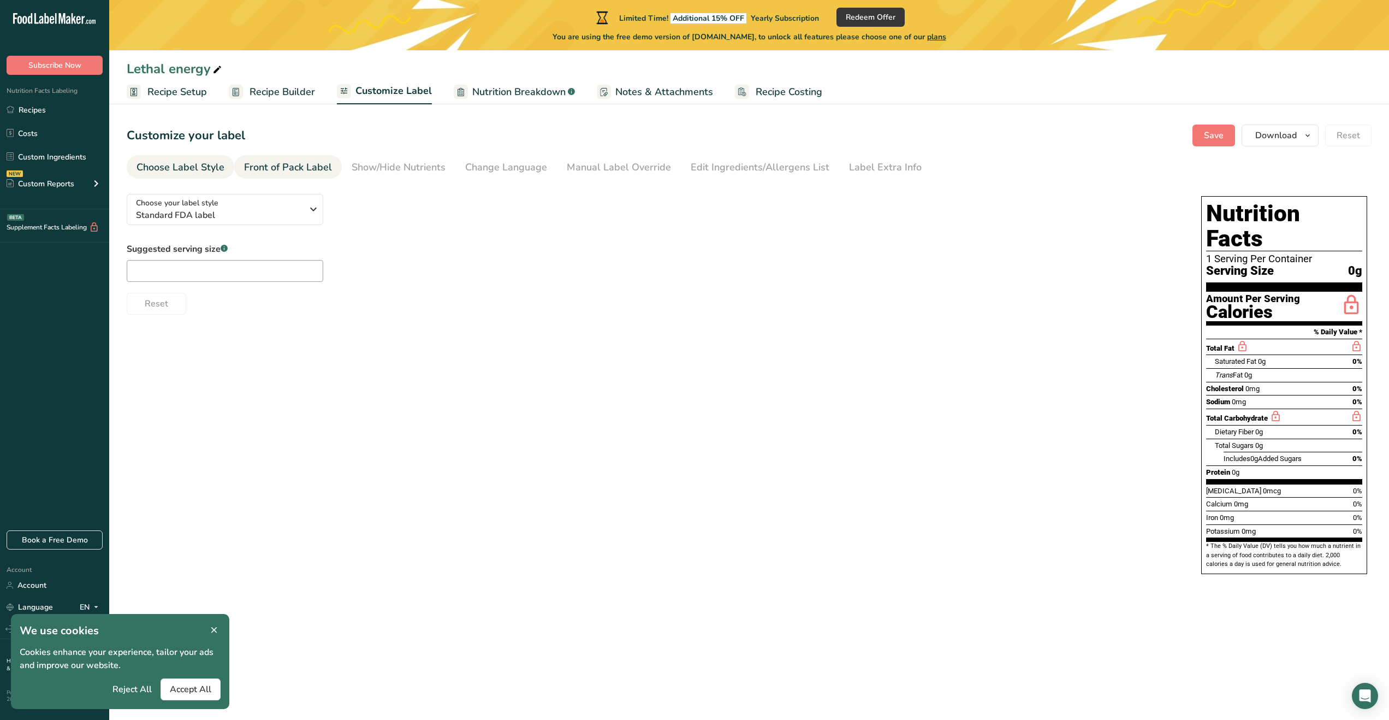
click at [292, 167] on div "Front of Pack Label" at bounding box center [288, 167] width 88 height 15
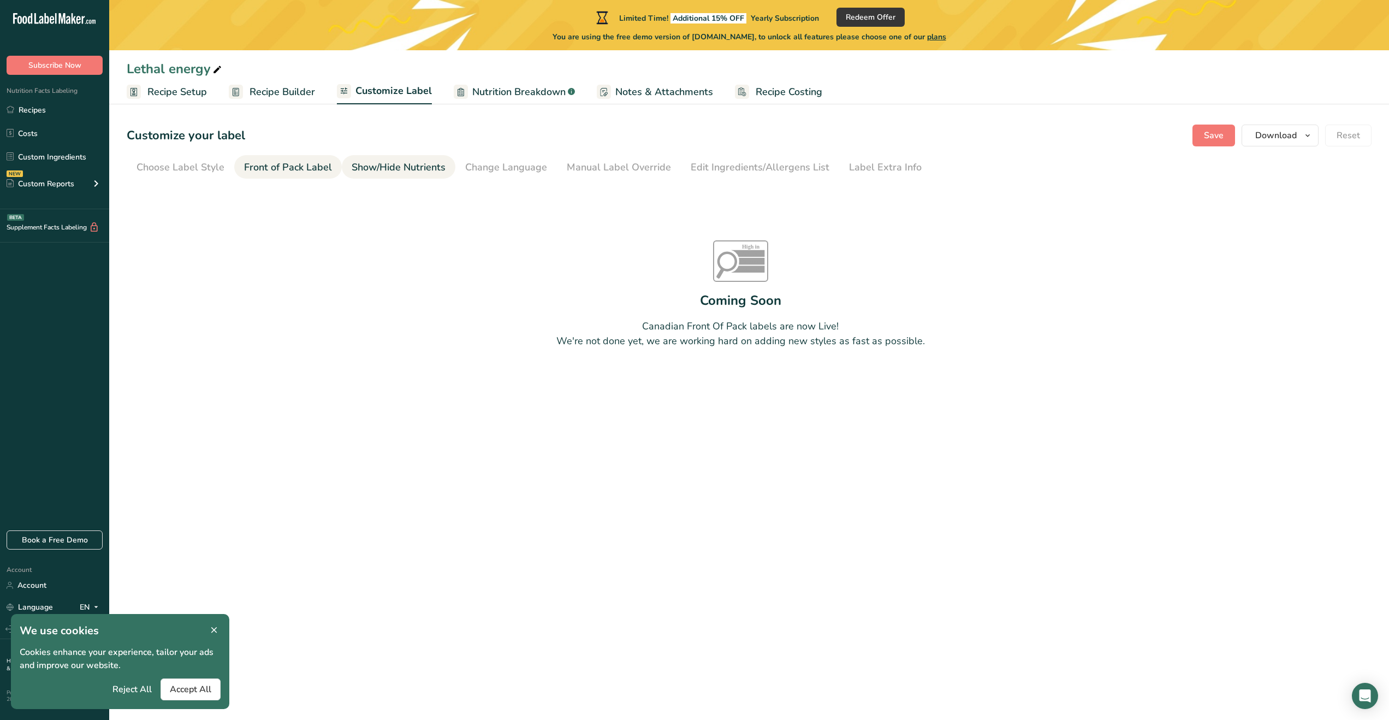
click at [376, 171] on div "Show/Hide Nutrients" at bounding box center [399, 167] width 94 height 15
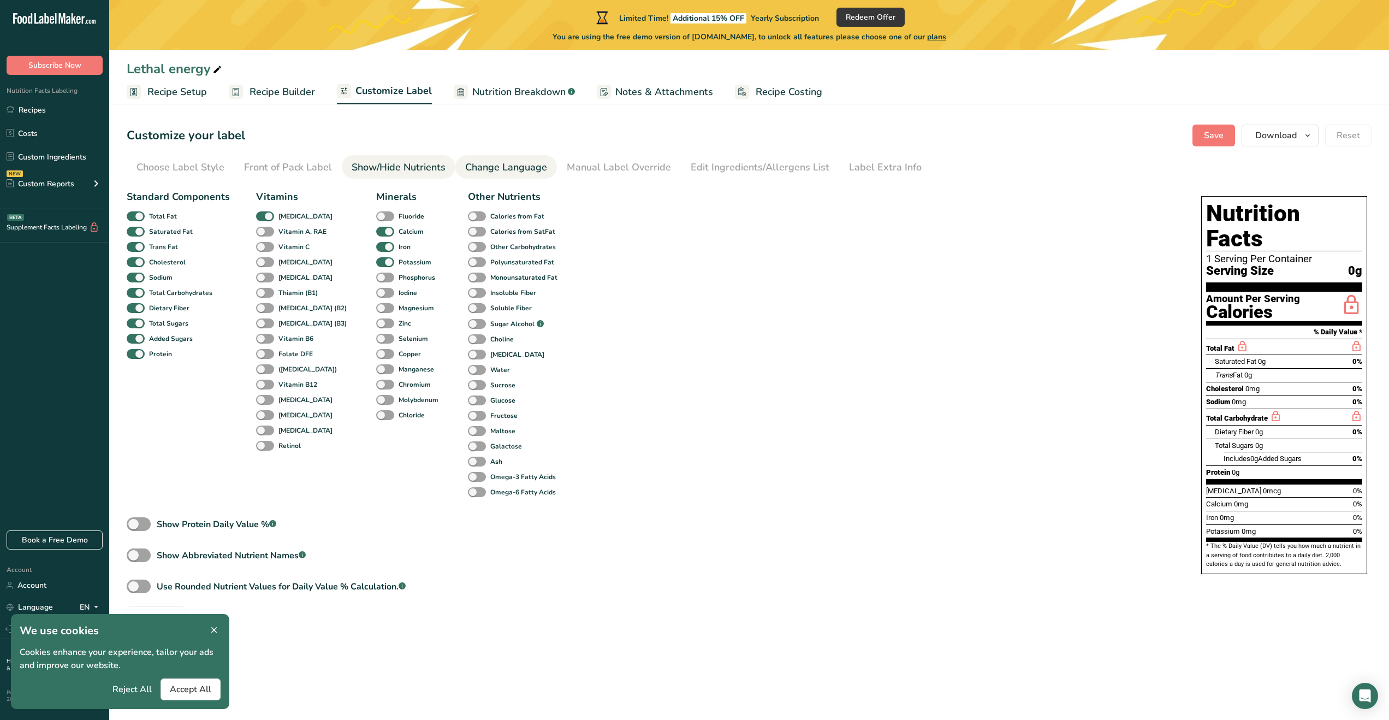
click at [494, 172] on div "Change Language" at bounding box center [506, 167] width 82 height 15
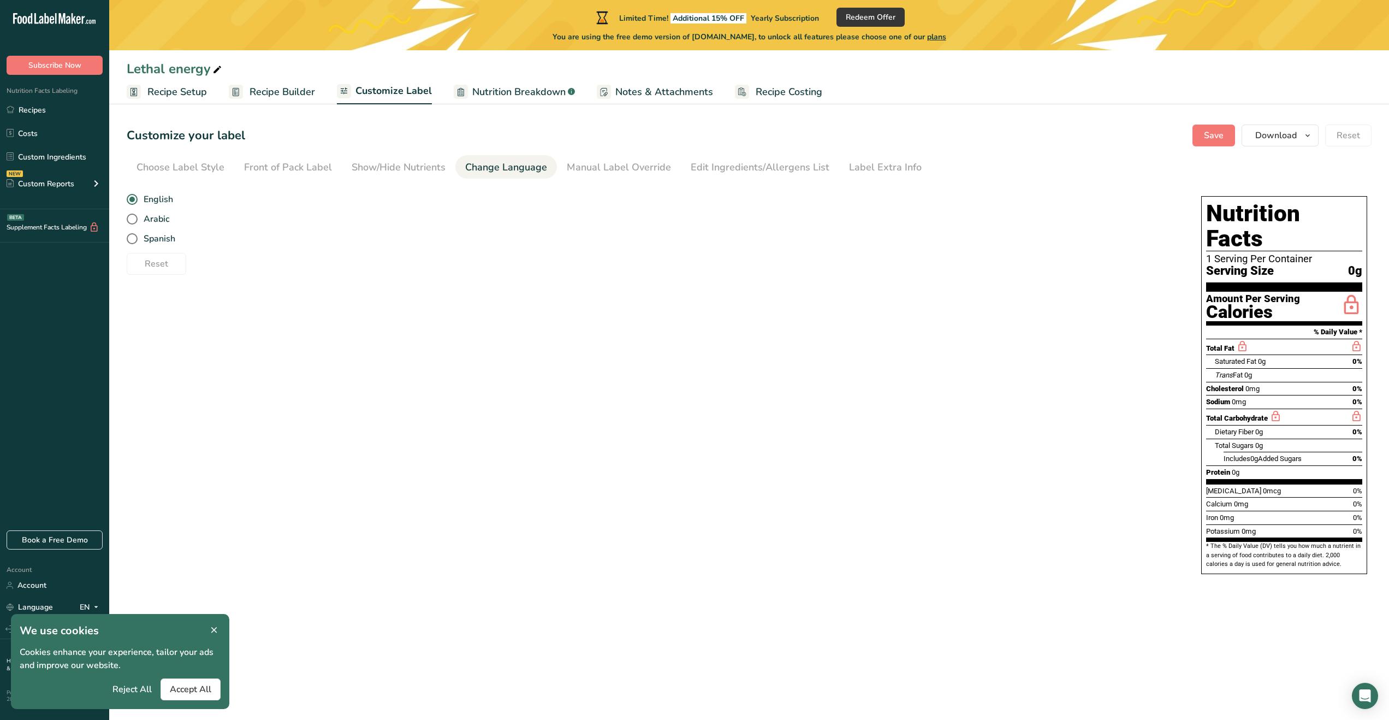
click at [578, 179] on section "Customize your label Save Download Choose what to show on your downloaded label…" at bounding box center [749, 354] width 1280 height 495
click at [584, 175] on link "Manual Label Override" at bounding box center [619, 167] width 104 height 25
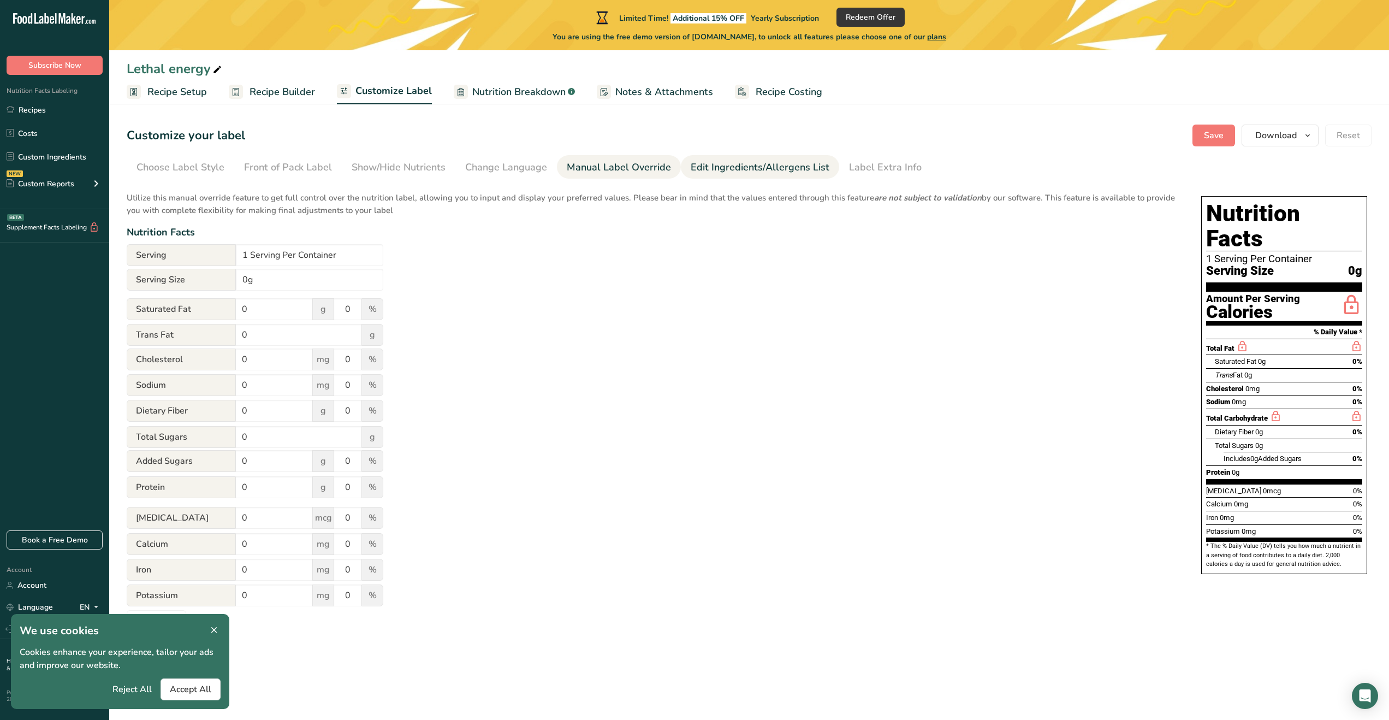
click at [734, 169] on div "Edit Ingredients/Allergens List" at bounding box center [760, 167] width 139 height 15
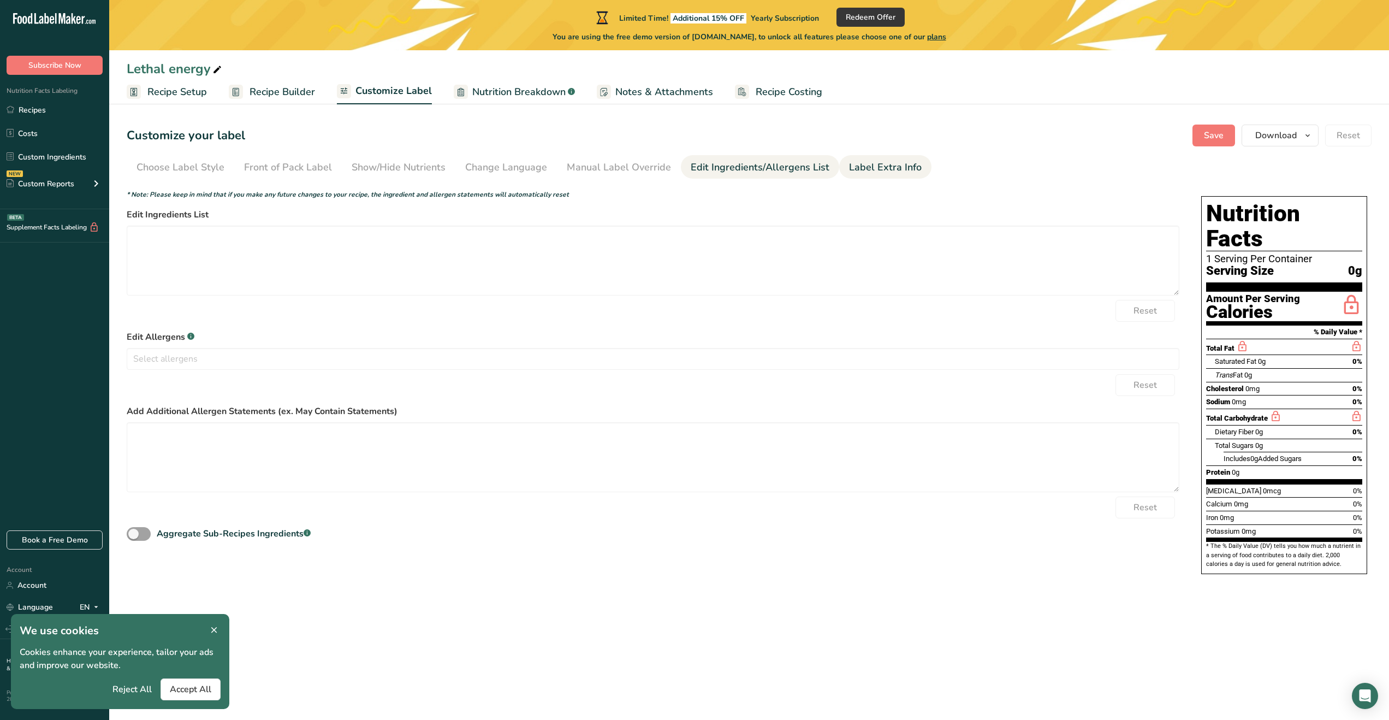
click at [859, 175] on link "Label Extra Info" at bounding box center [885, 167] width 73 height 25
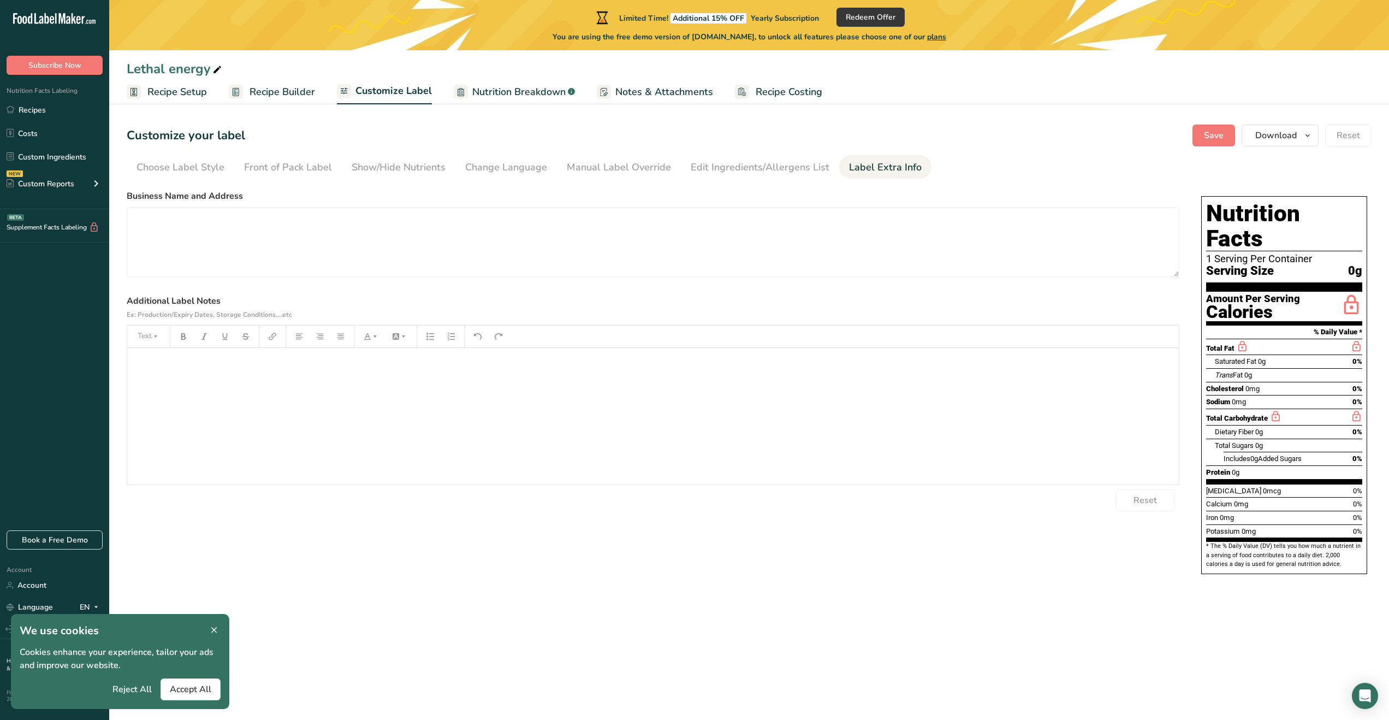
click at [535, 91] on span "Nutrition Breakdown" at bounding box center [518, 92] width 93 height 15
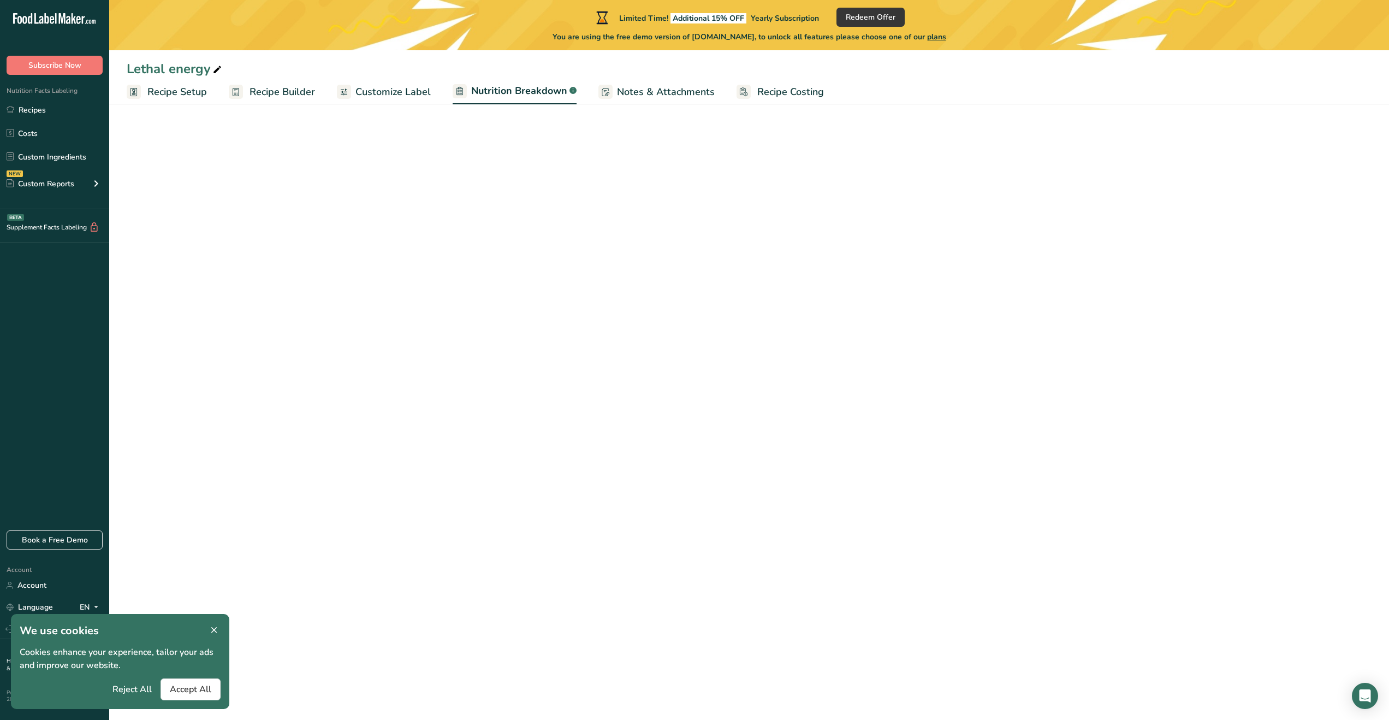
select select "Calories"
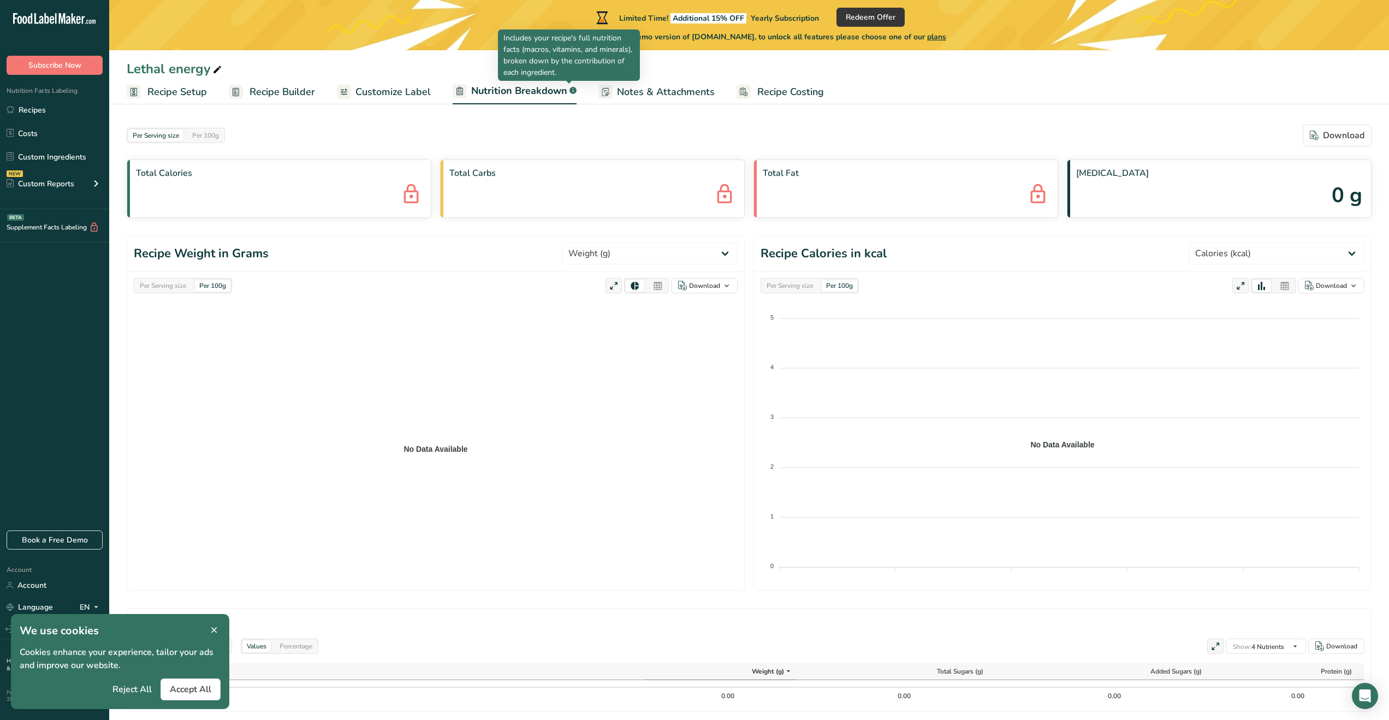
click at [622, 87] on span "Notes & Attachments" at bounding box center [666, 92] width 98 height 15
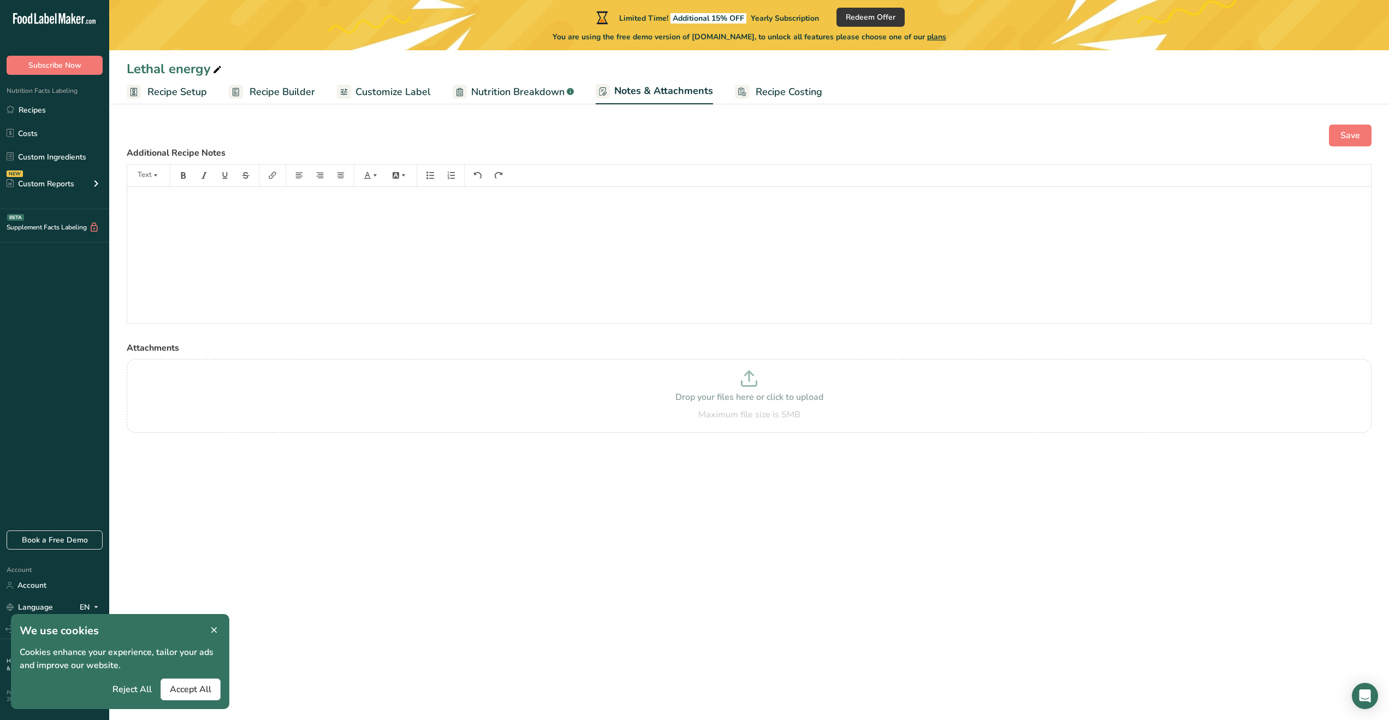
click at [768, 96] on span "Recipe Costing" at bounding box center [789, 92] width 67 height 15
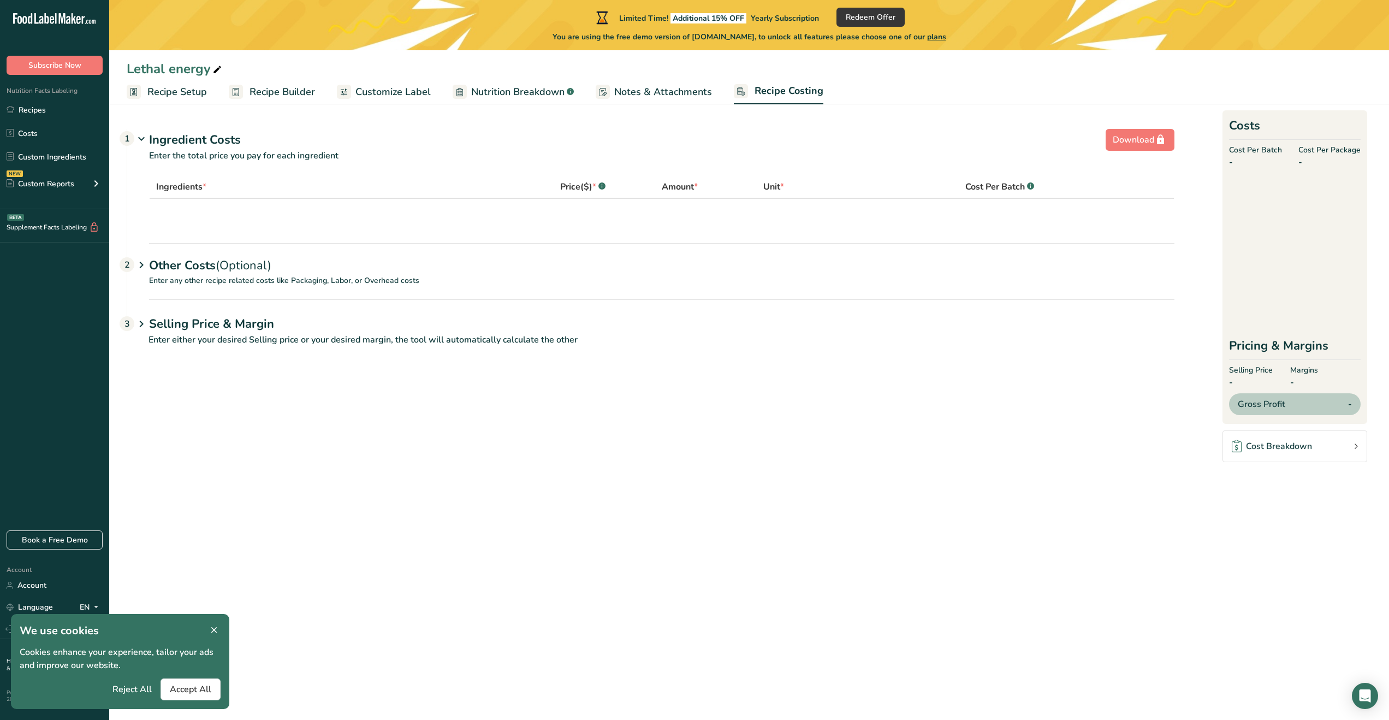
click at [665, 93] on span "Notes & Attachments" at bounding box center [663, 92] width 98 height 15
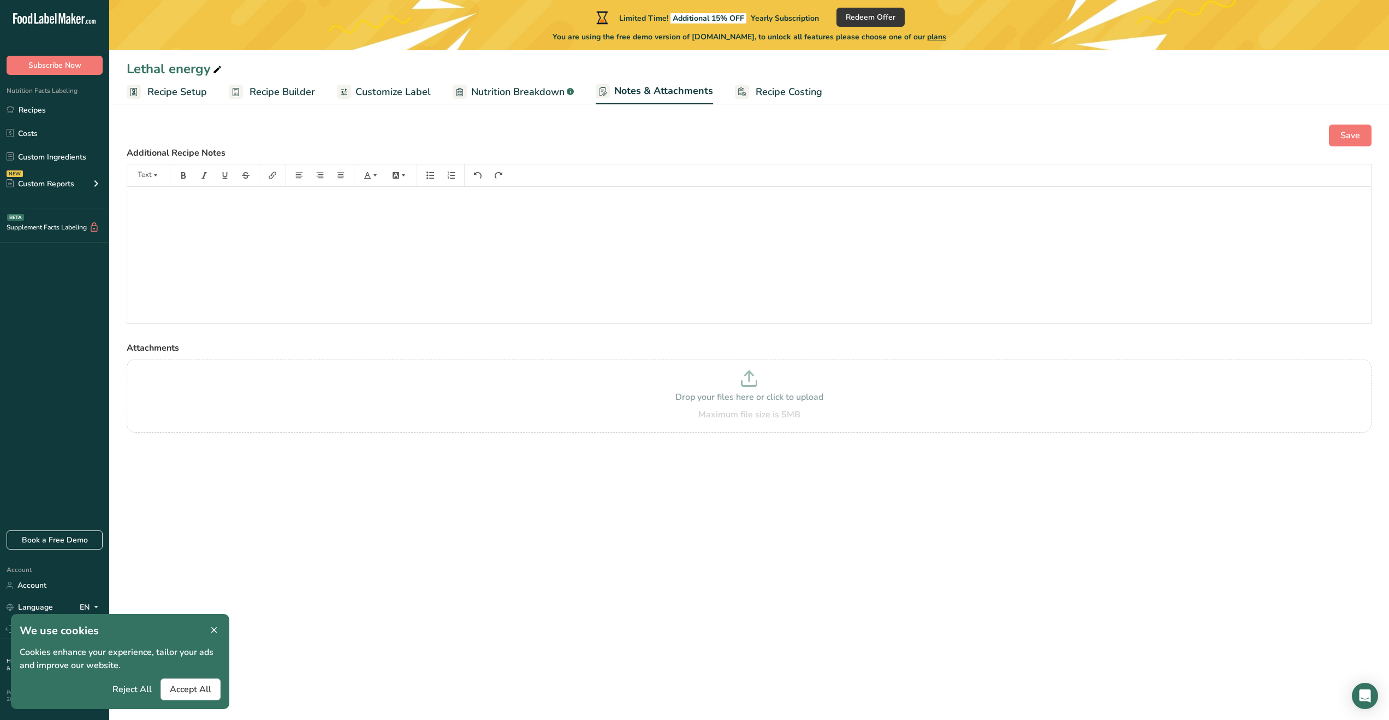
click at [775, 100] on link "Recipe Costing" at bounding box center [778, 92] width 87 height 25
select select "Calories"
